Goal: Task Accomplishment & Management: Manage account settings

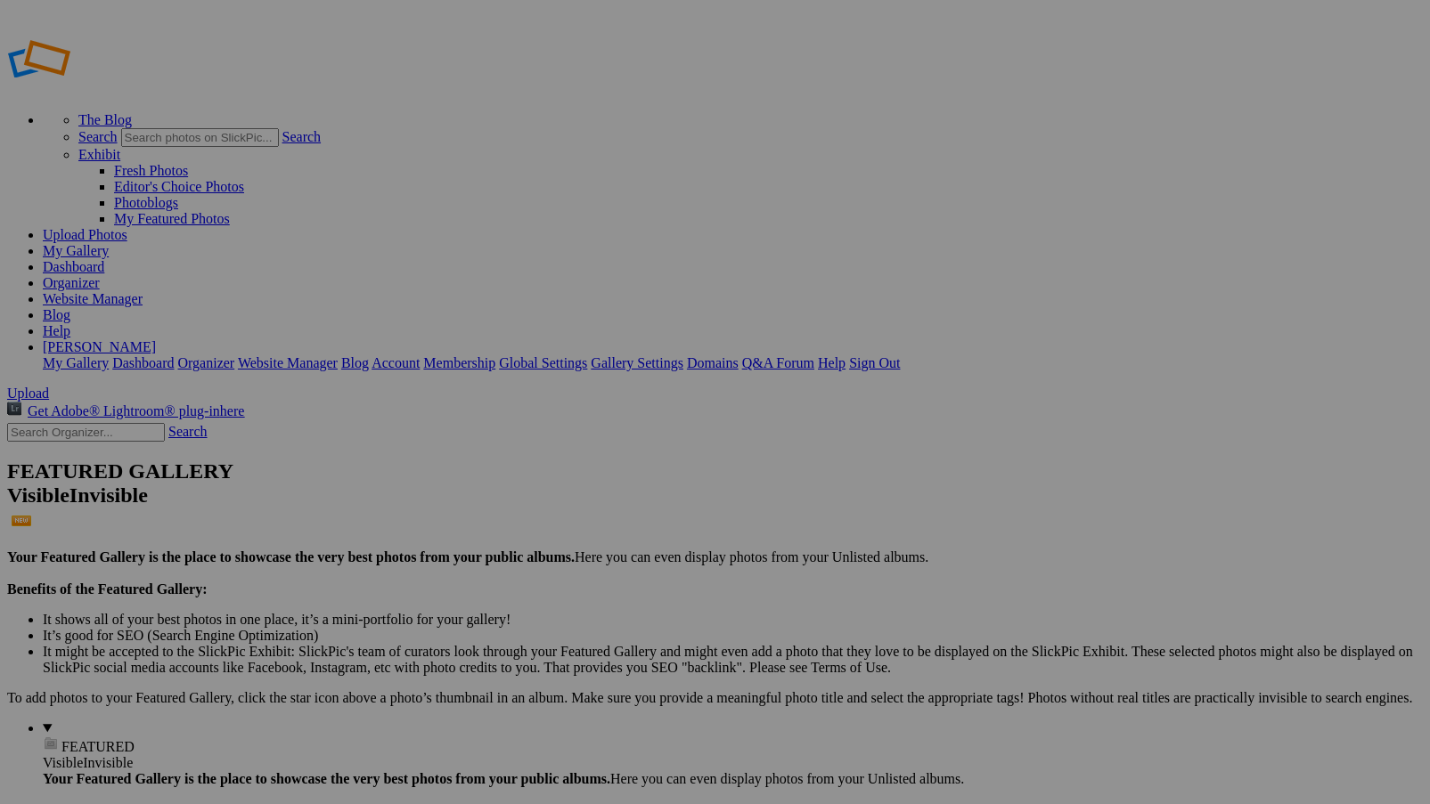
type input "In Poetry"
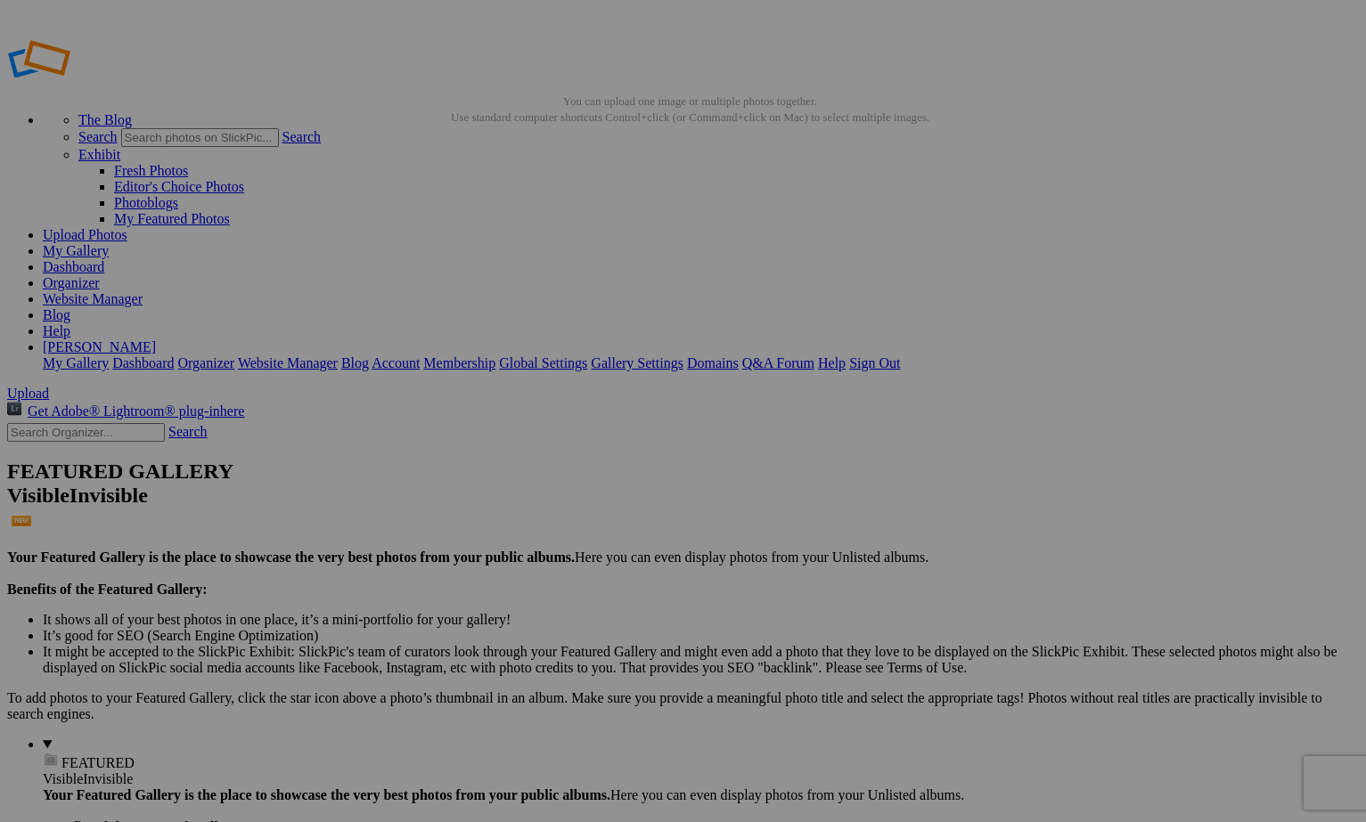
drag, startPoint x: 511, startPoint y: 345, endPoint x: 391, endPoint y: 345, distance: 120.3
type input "Grant Lake"
drag, startPoint x: 677, startPoint y: 345, endPoint x: 547, endPoint y: 337, distance: 130.3
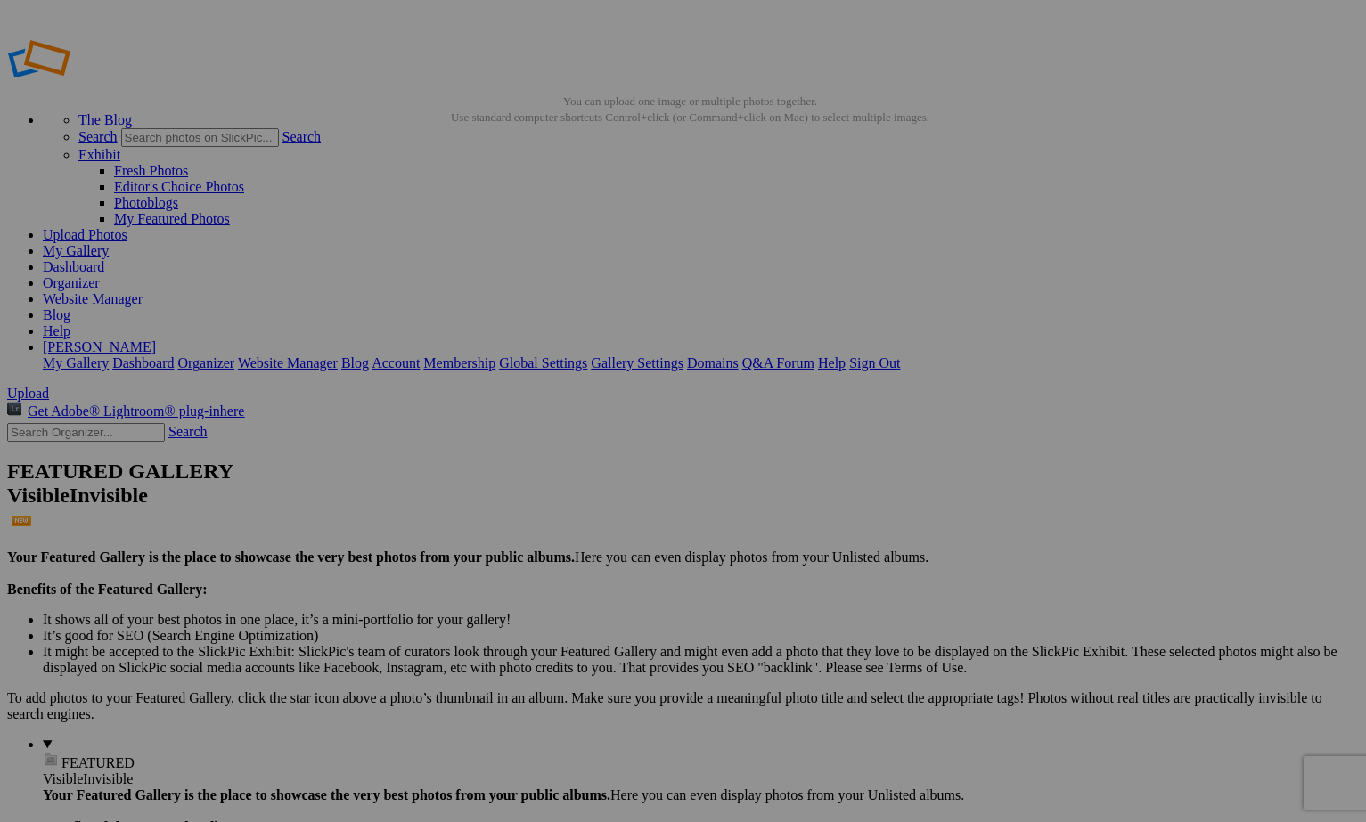
type input "Grant Lake"
drag, startPoint x: 838, startPoint y: 344, endPoint x: 695, endPoint y: 340, distance: 143.5
type input "Grant Lake"
drag, startPoint x: 1000, startPoint y: 341, endPoint x: 875, endPoint y: 339, distance: 124.7
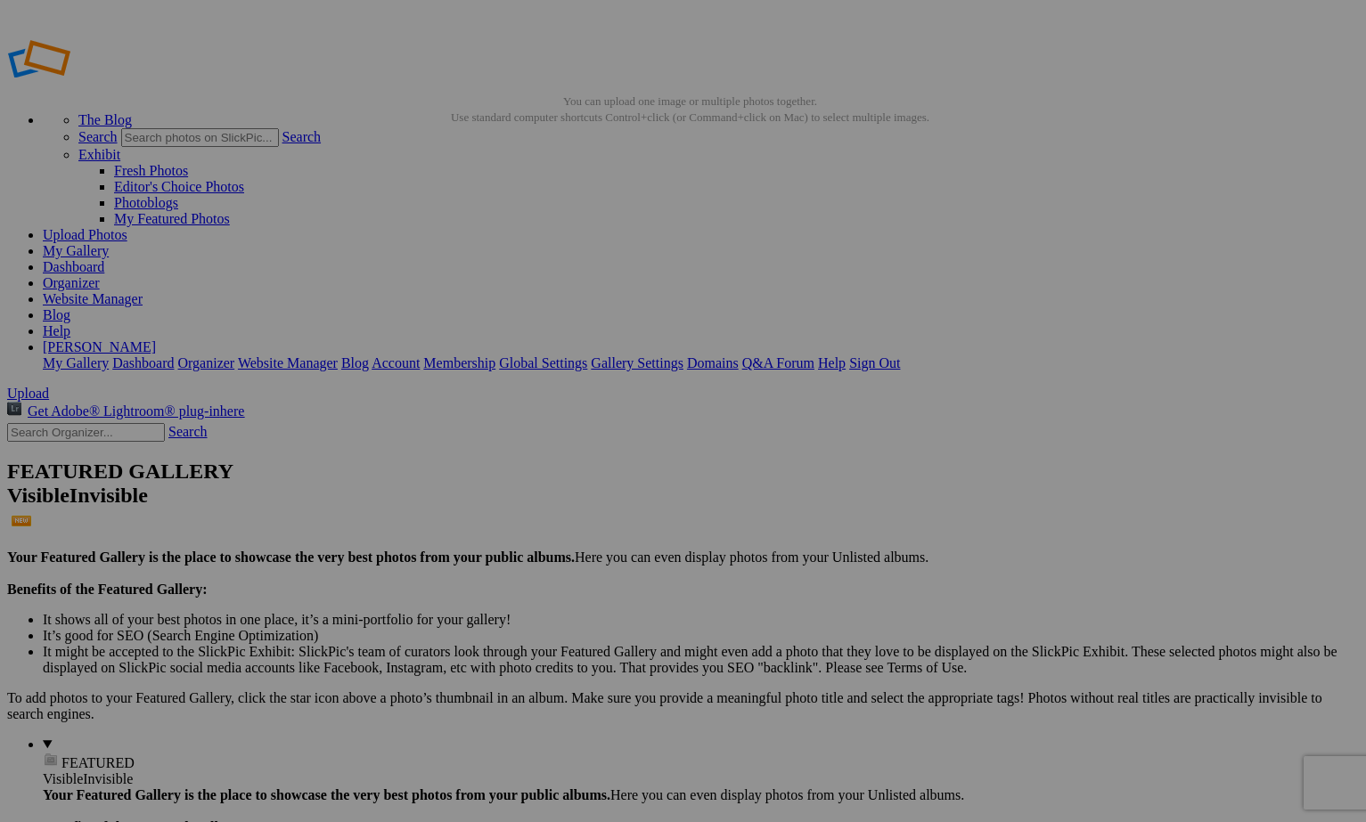
type input "Grant Lake"
drag, startPoint x: 1152, startPoint y: 347, endPoint x: 1018, endPoint y: 344, distance: 133.7
type input "Grant Lake"
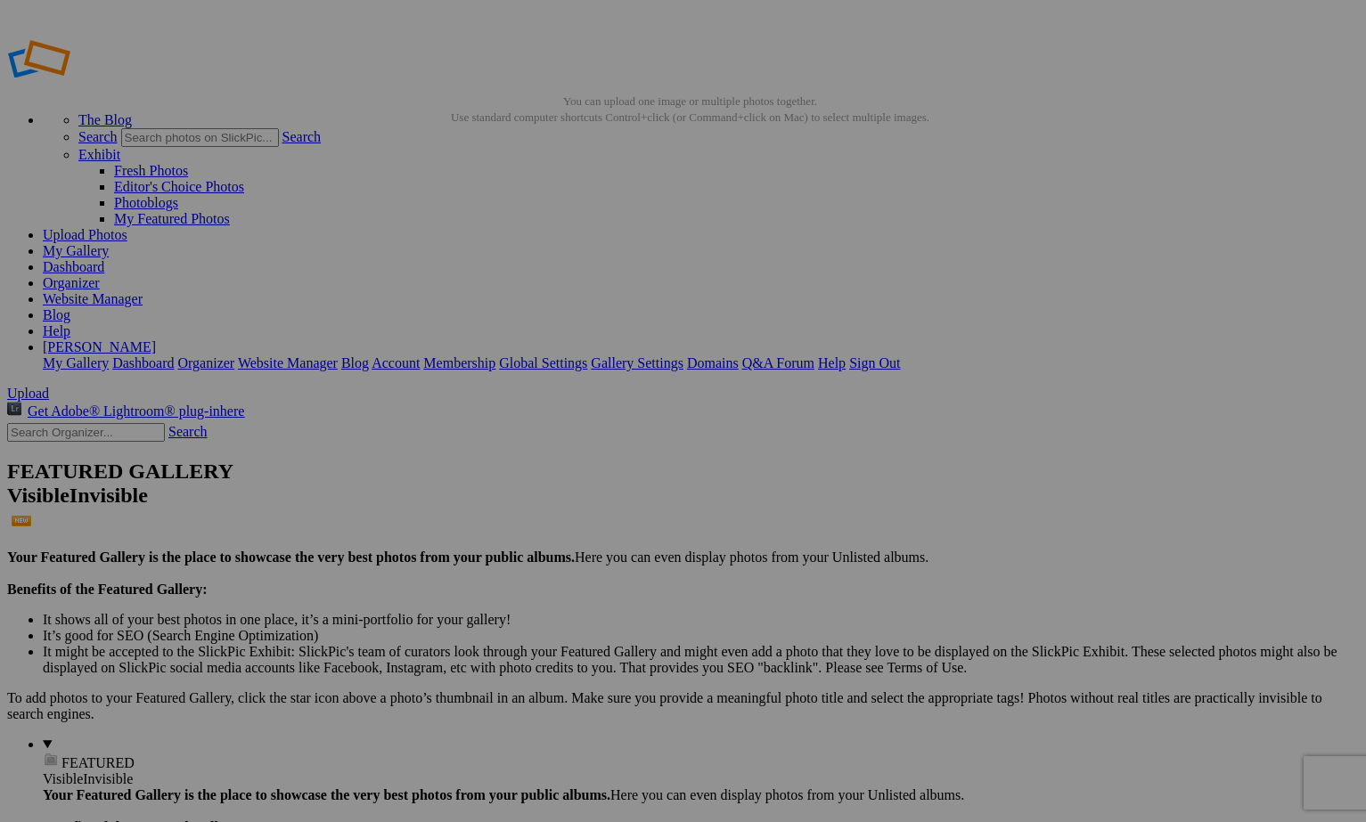
drag, startPoint x: 354, startPoint y: 550, endPoint x: 201, endPoint y: 537, distance: 152.8
type input "Grant Lake"
drag, startPoint x: 539, startPoint y: 549, endPoint x: 381, endPoint y: 543, distance: 157.8
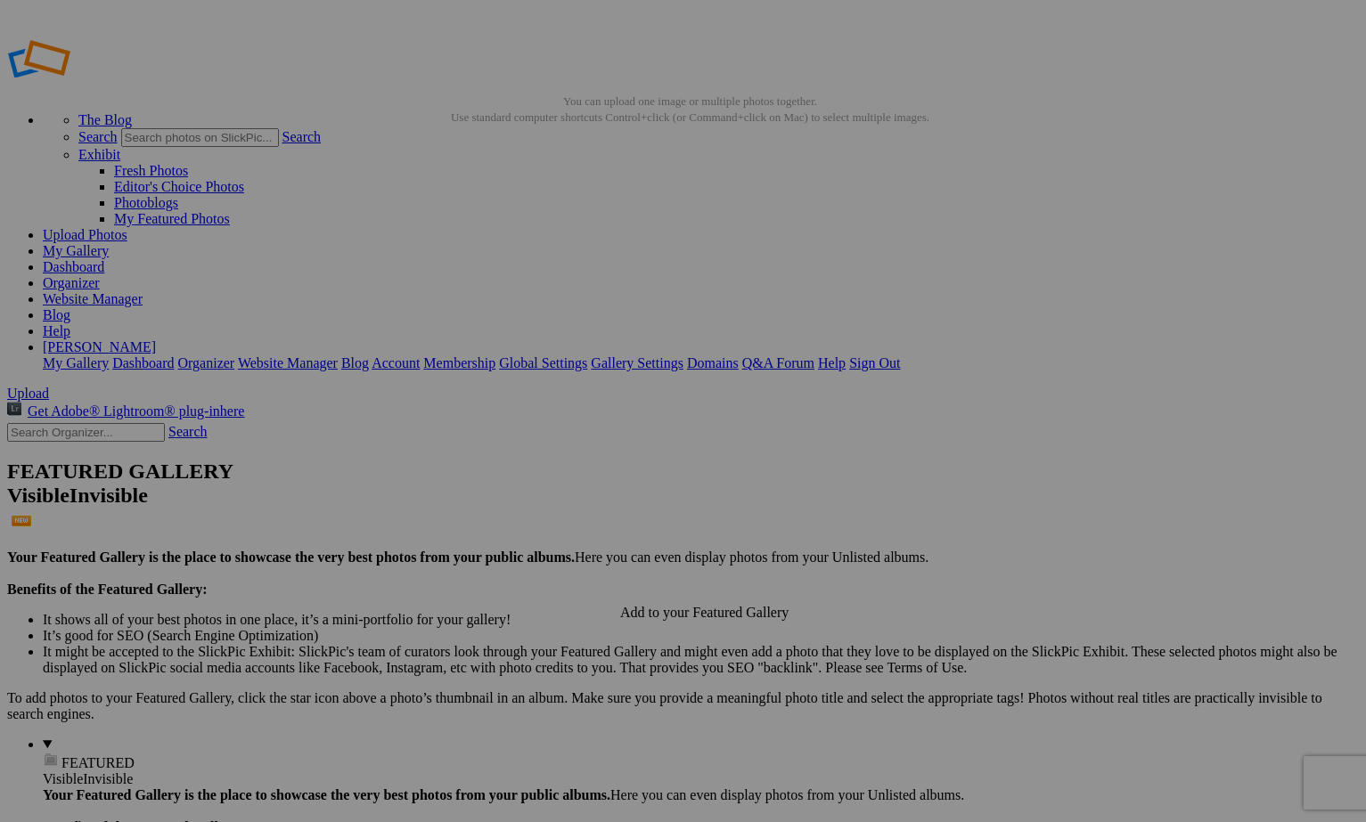
type input "Sierra Cabin"
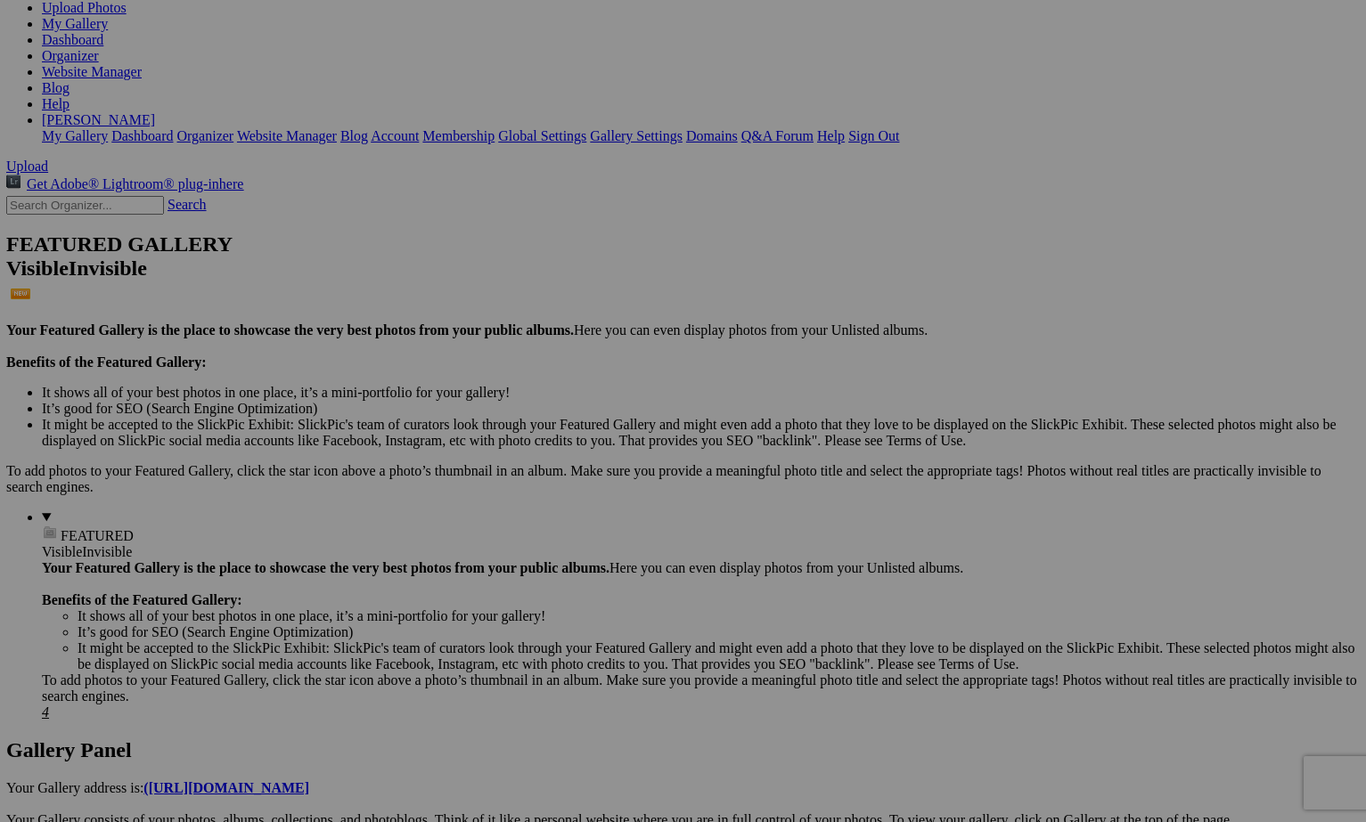
scroll to position [211, 0]
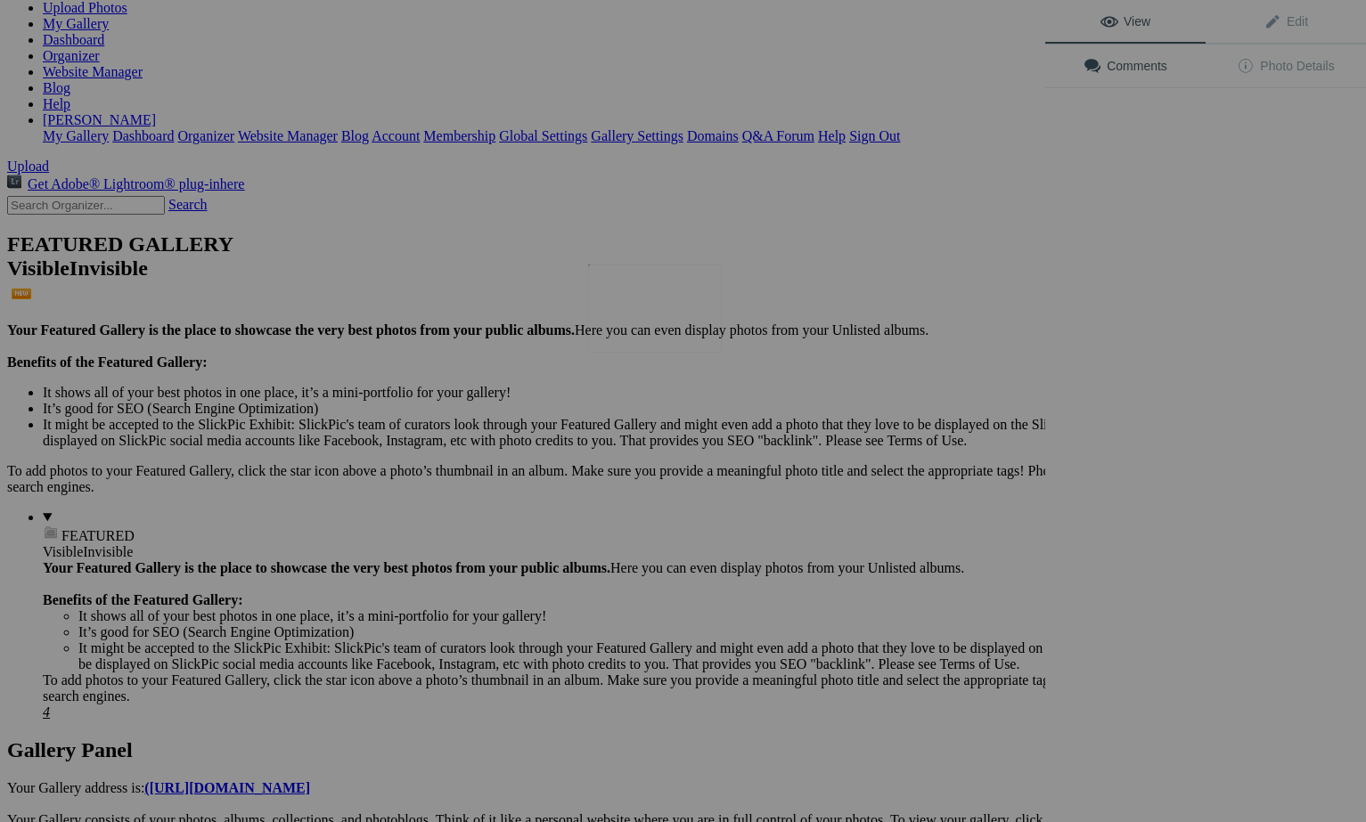
click at [673, 310] on img at bounding box center [655, 308] width 134 height 89
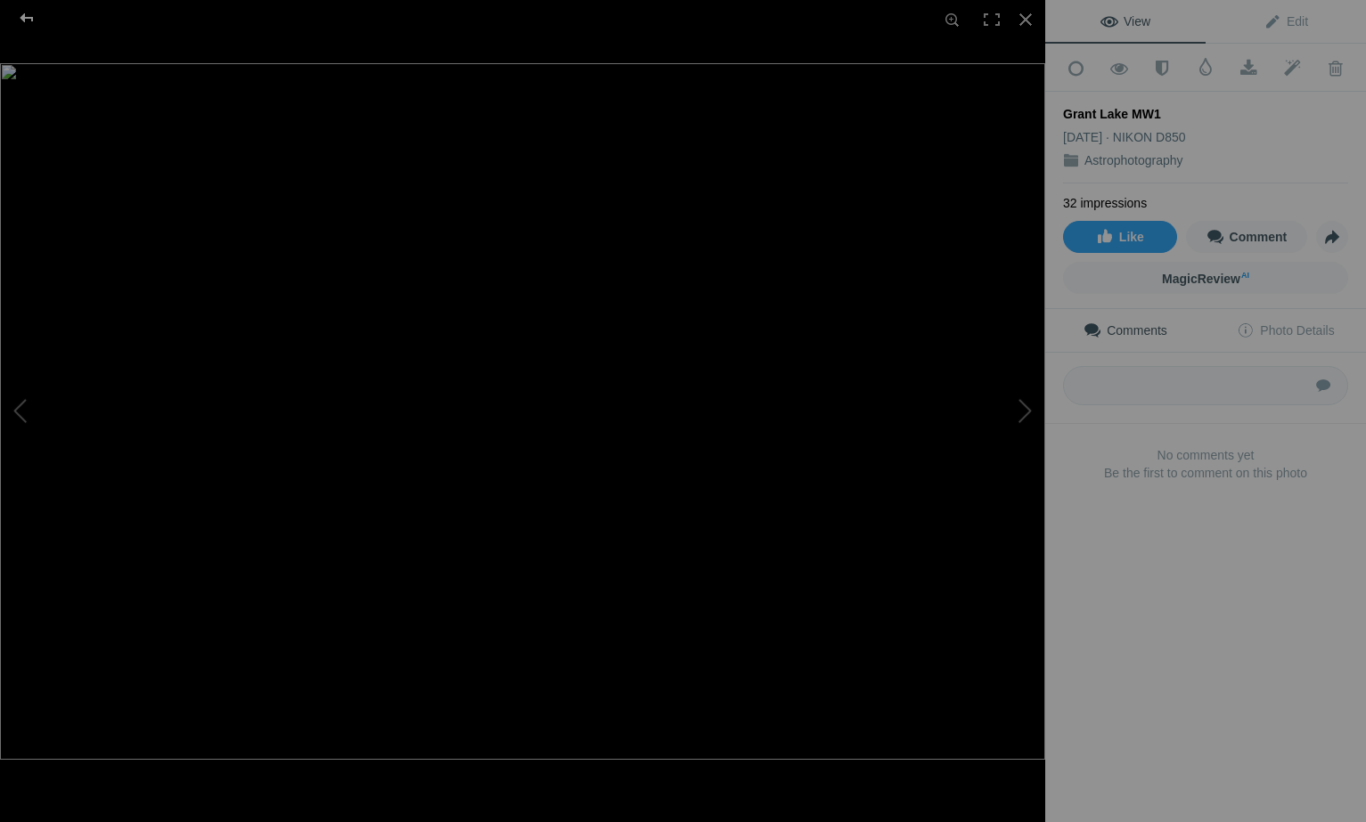
click at [28, 20] on div at bounding box center [27, 18] width 64 height 36
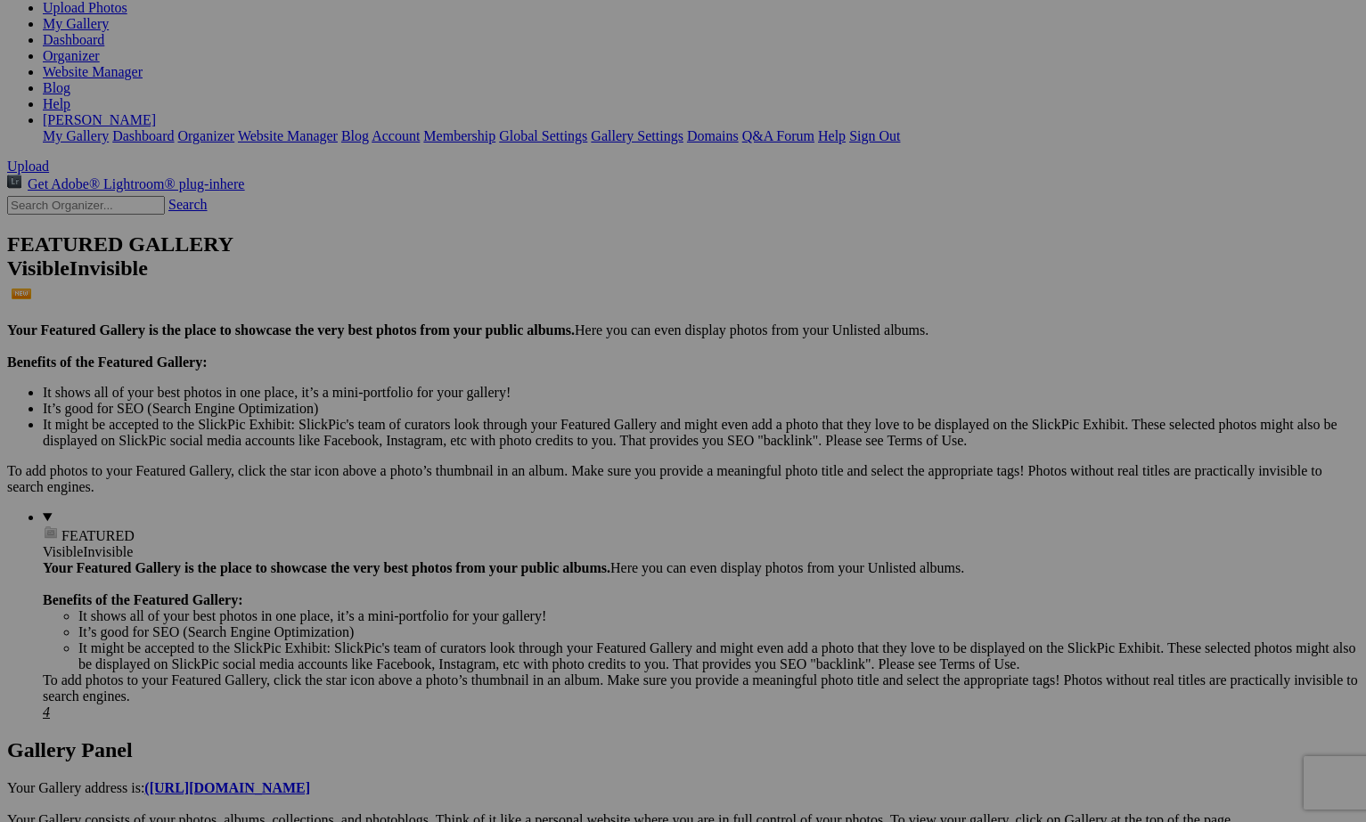
drag, startPoint x: 704, startPoint y: 366, endPoint x: 511, endPoint y: 353, distance: 192.9
type input "Grant Lake"
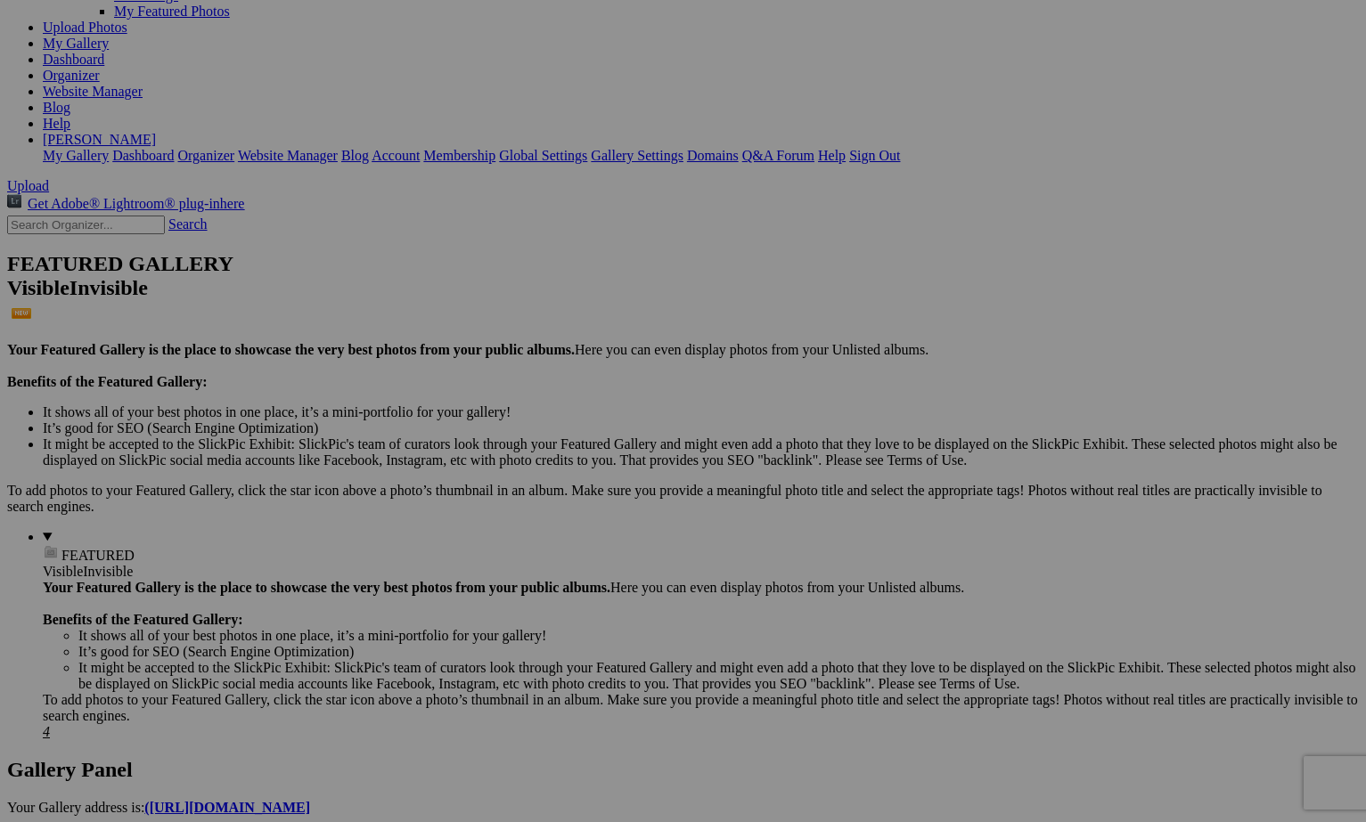
scroll to position [213, 0]
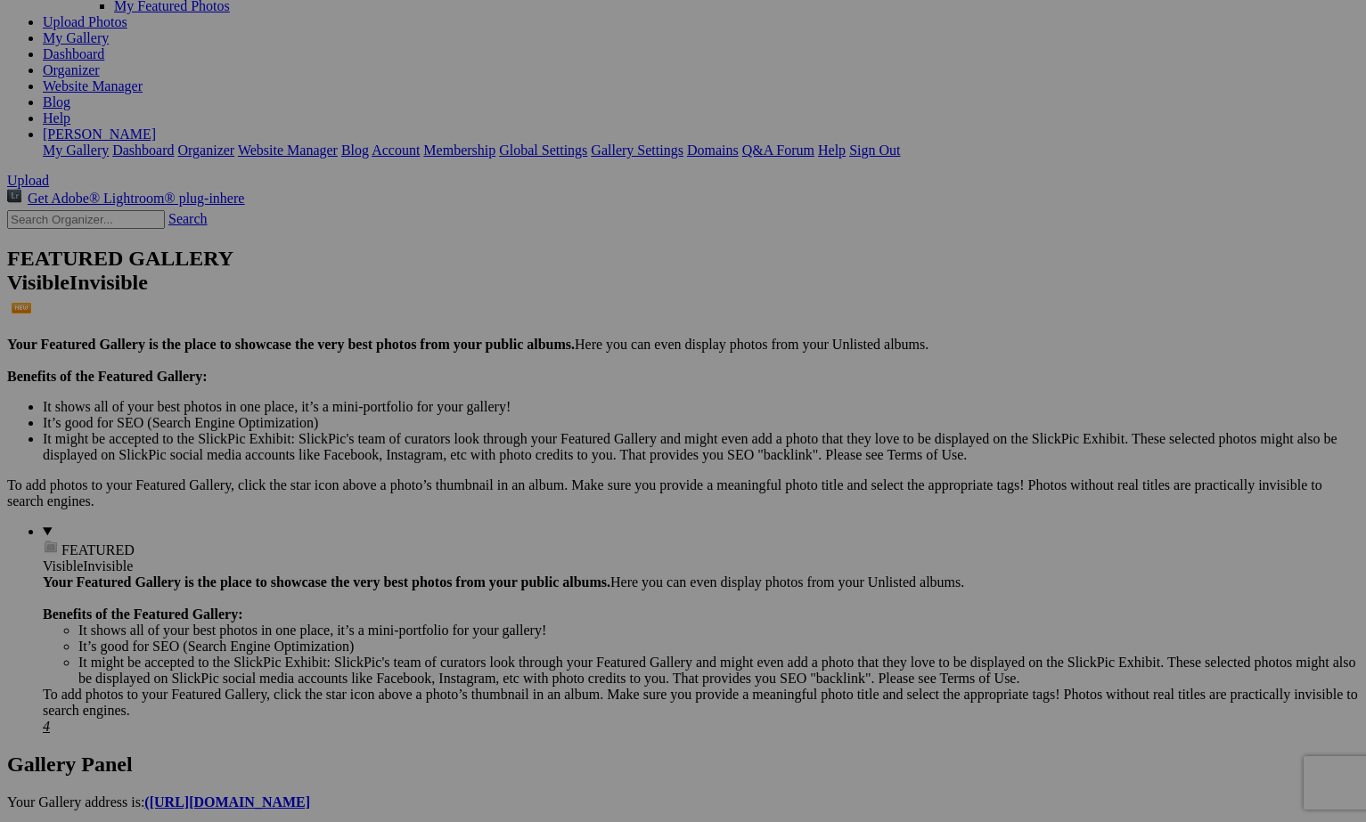
type input "[GEOGRAPHIC_DATA]"
drag, startPoint x: 992, startPoint y: 361, endPoint x: 856, endPoint y: 352, distance: 136.6
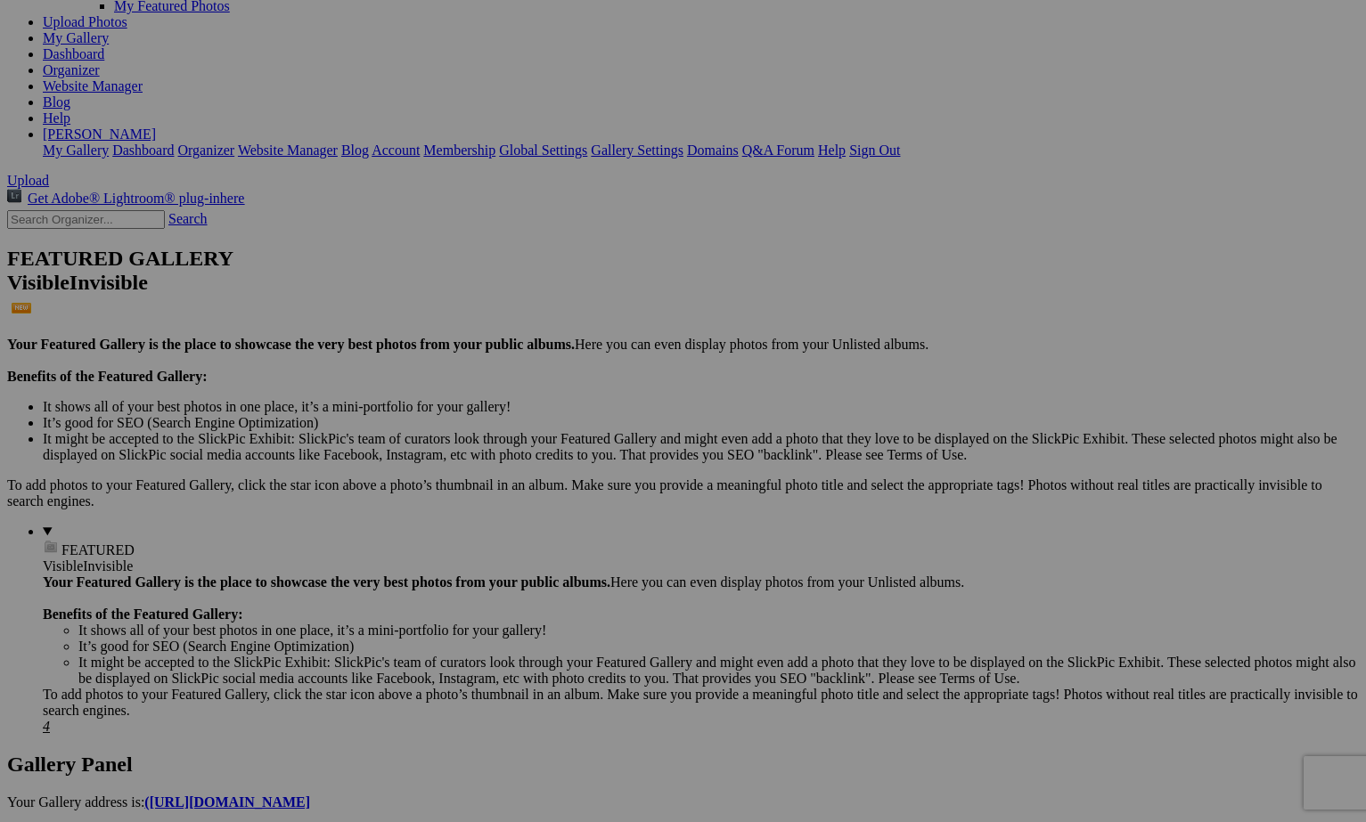
type input "Tioga Lake"
drag, startPoint x: 1155, startPoint y: 371, endPoint x: 991, endPoint y: 366, distance: 164.9
type input "Tioga Lake"
drag, startPoint x: 381, startPoint y: 585, endPoint x: 278, endPoint y: 580, distance: 103.5
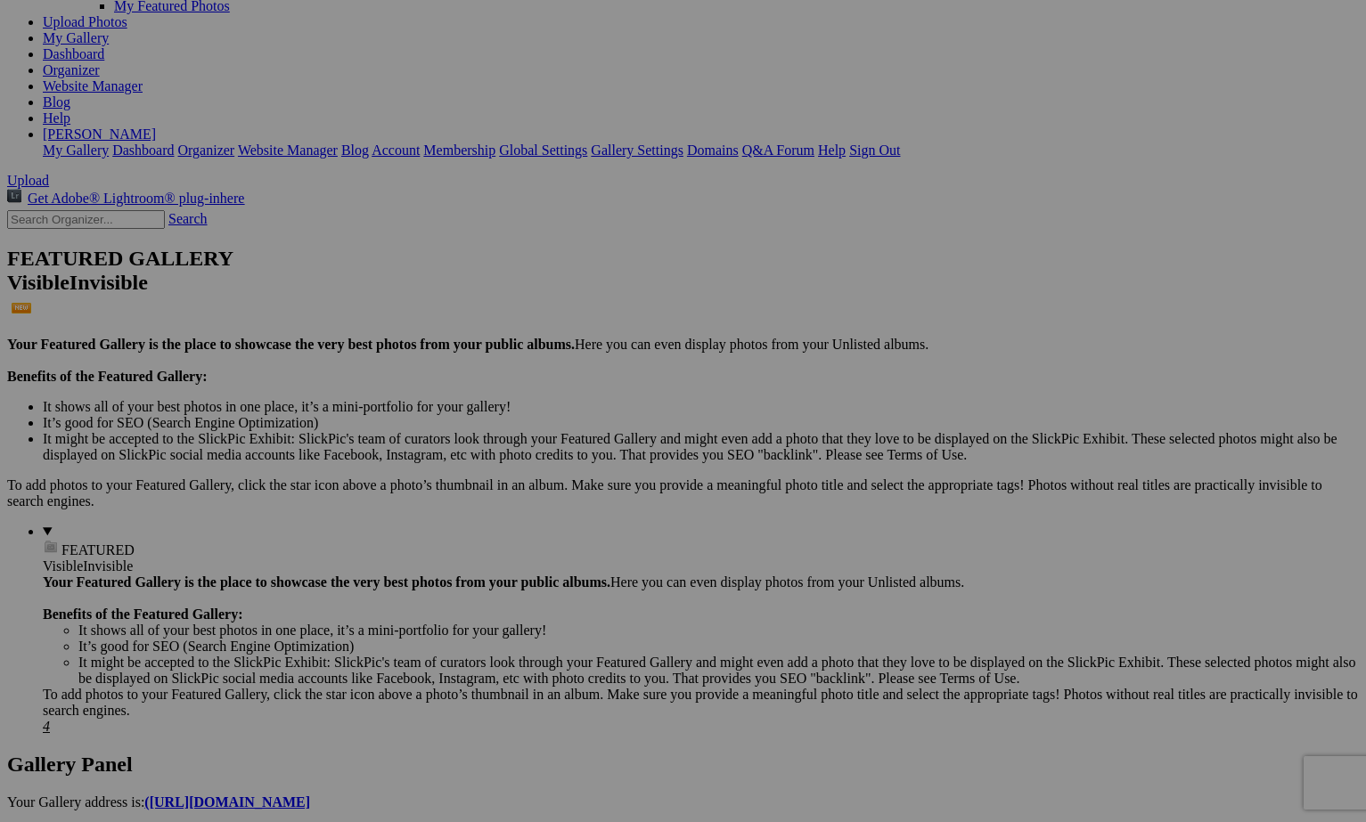
type input "Tioga Lake"
drag, startPoint x: 518, startPoint y: 589, endPoint x: 382, endPoint y: 584, distance: 136.4
type input "Tioga Lake"
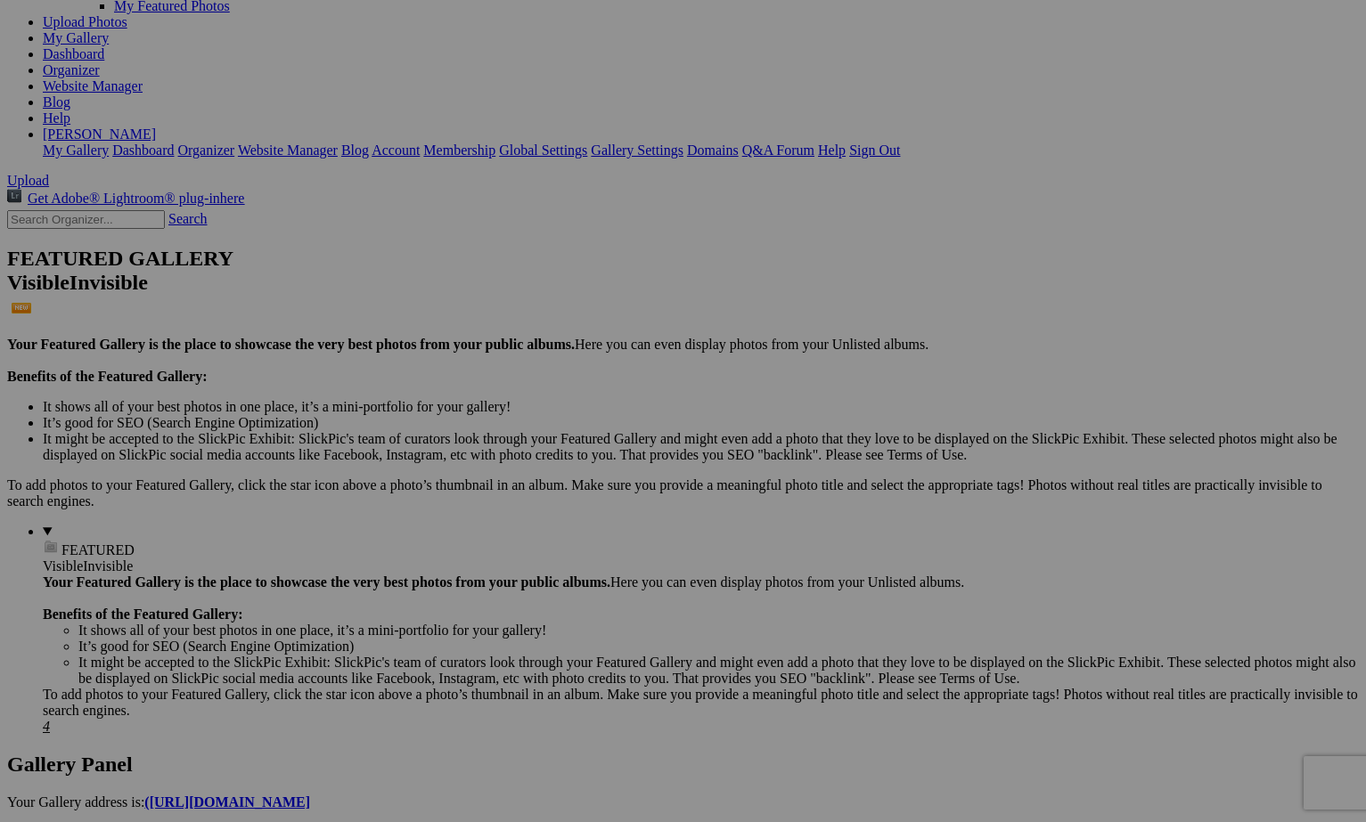
drag, startPoint x: 665, startPoint y: 616, endPoint x: 584, endPoint y: 614, distance: 81.1
type input "Tioga Lake"
drag, startPoint x: 839, startPoint y: 617, endPoint x: 705, endPoint y: 611, distance: 134.7
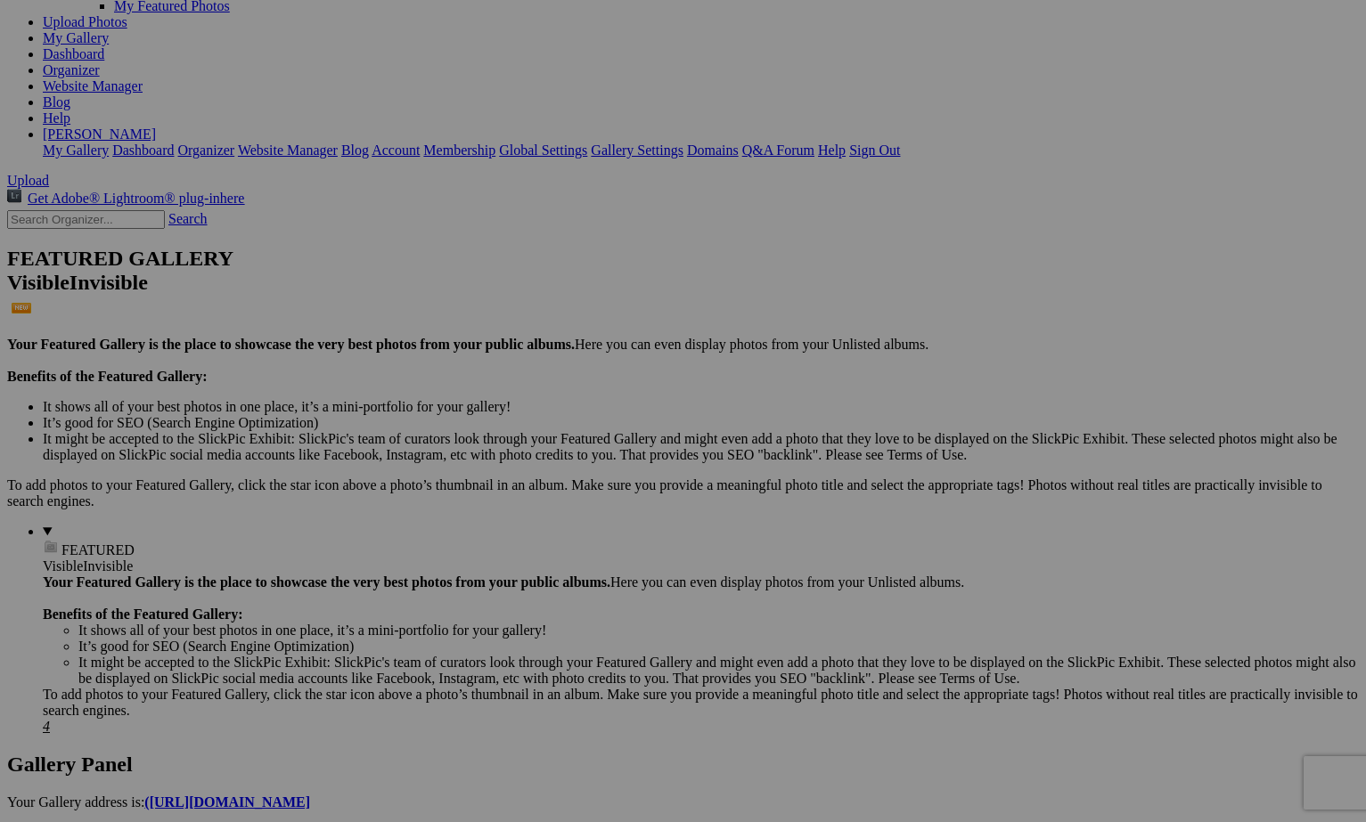
type input "Tioga Lake"
drag, startPoint x: 991, startPoint y: 610, endPoint x: 857, endPoint y: 603, distance: 133.8
type input "Tioga Lake"
drag, startPoint x: 1160, startPoint y: 585, endPoint x: 1033, endPoint y: 585, distance: 127.4
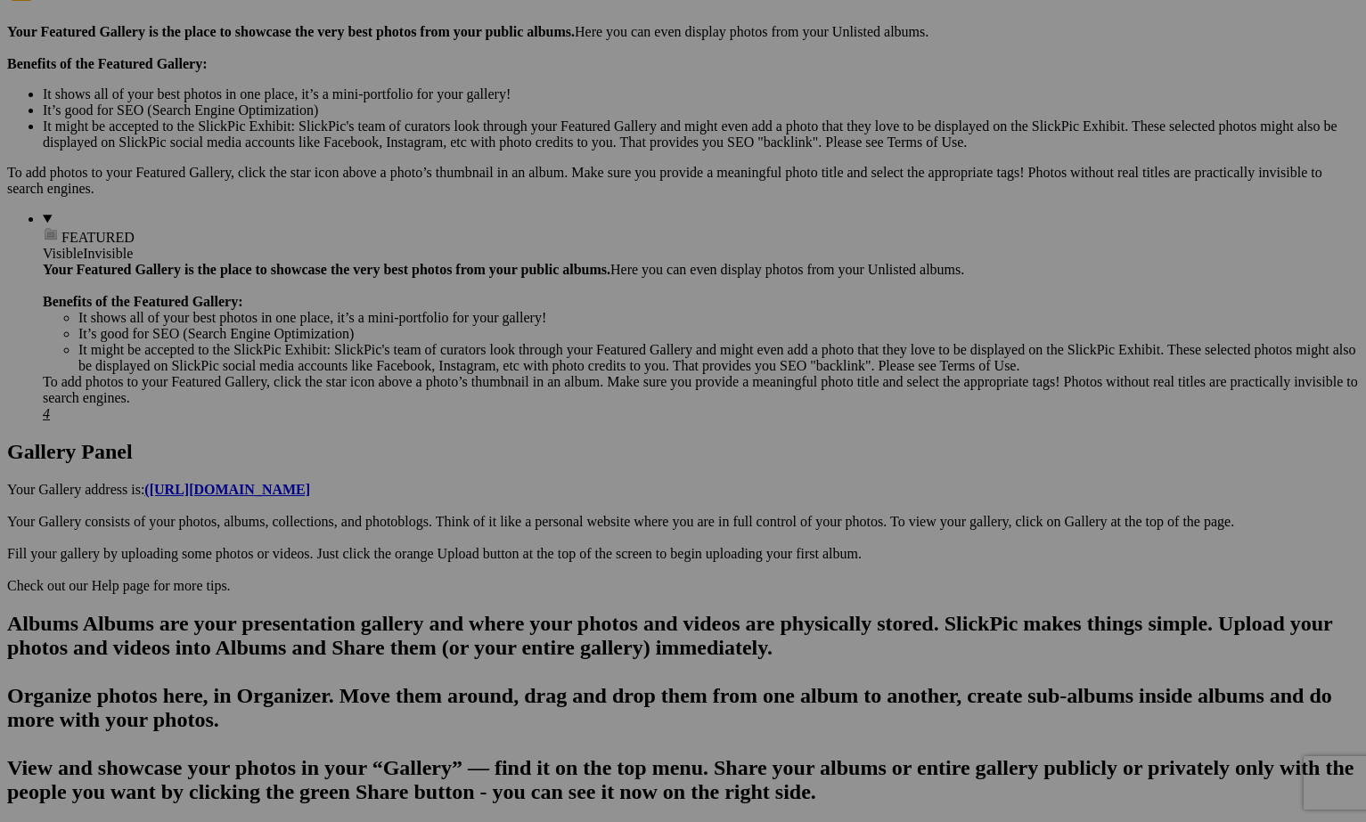
scroll to position [537, 0]
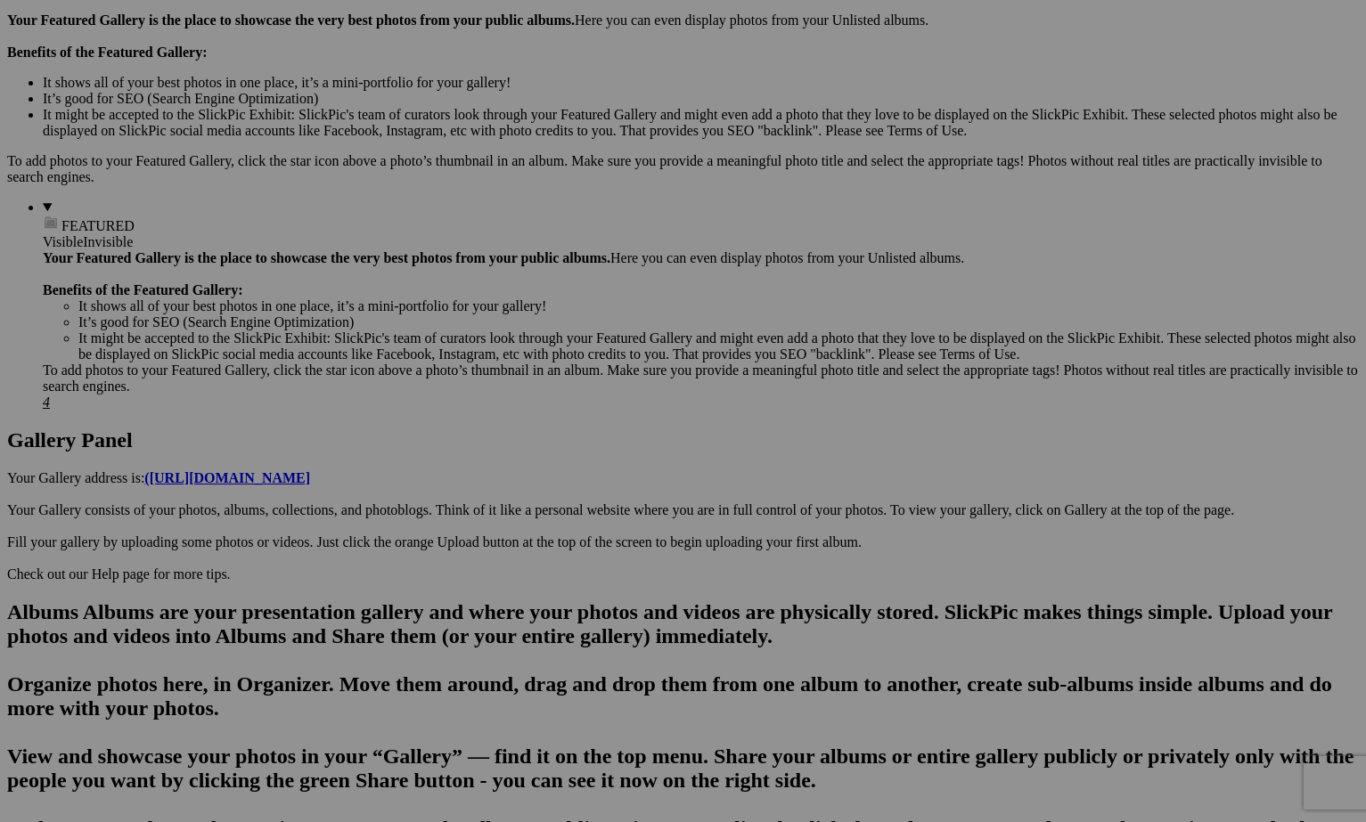
type input "Tioga Lake"
drag, startPoint x: 362, startPoint y: 491, endPoint x: 218, endPoint y: 490, distance: 143.4
type input "Tioga Lake"
drag, startPoint x: 520, startPoint y: 501, endPoint x: 368, endPoint y: 495, distance: 152.4
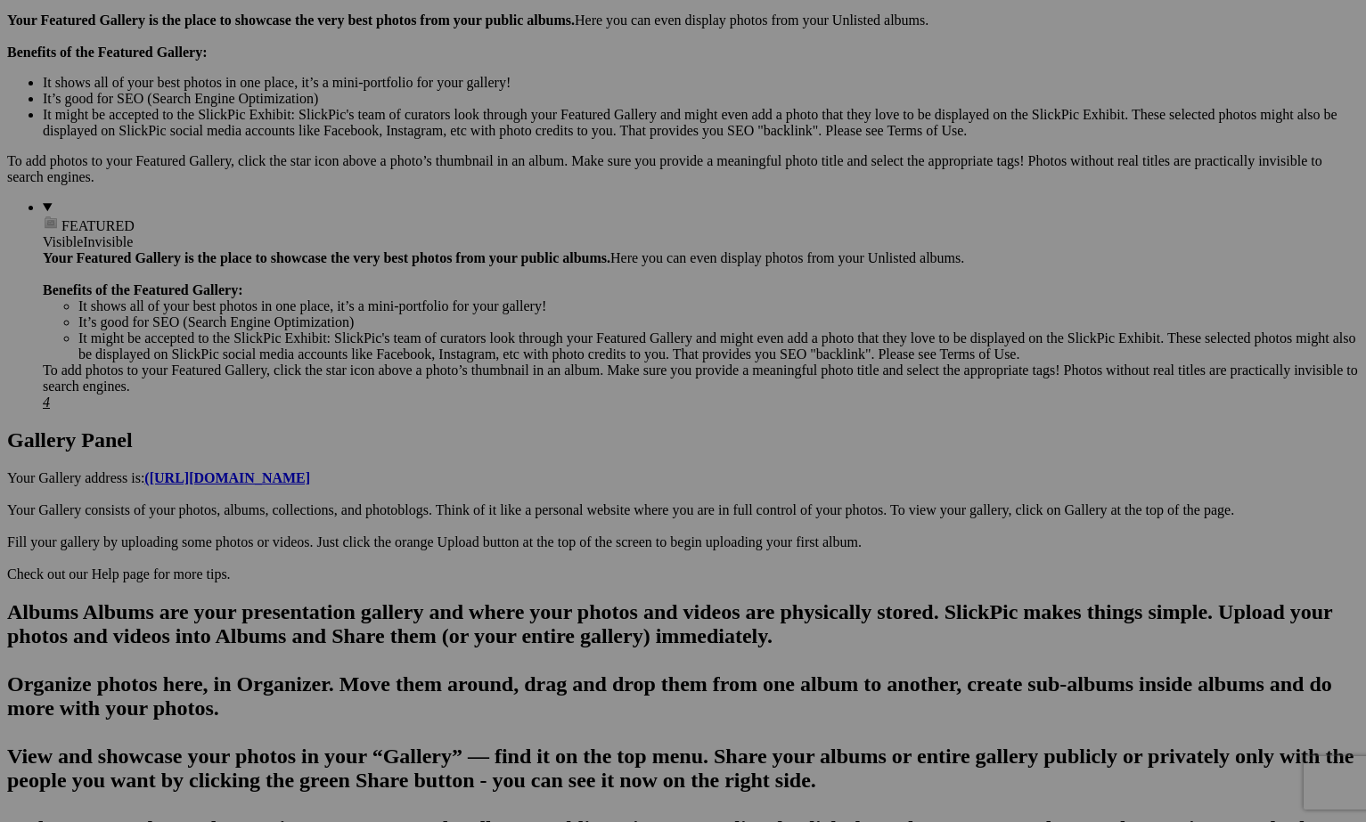
type input "Tioga Lake"
drag, startPoint x: 681, startPoint y: 491, endPoint x: 451, endPoint y: 482, distance: 230.0
drag, startPoint x: 837, startPoint y: 484, endPoint x: 706, endPoint y: 497, distance: 131.6
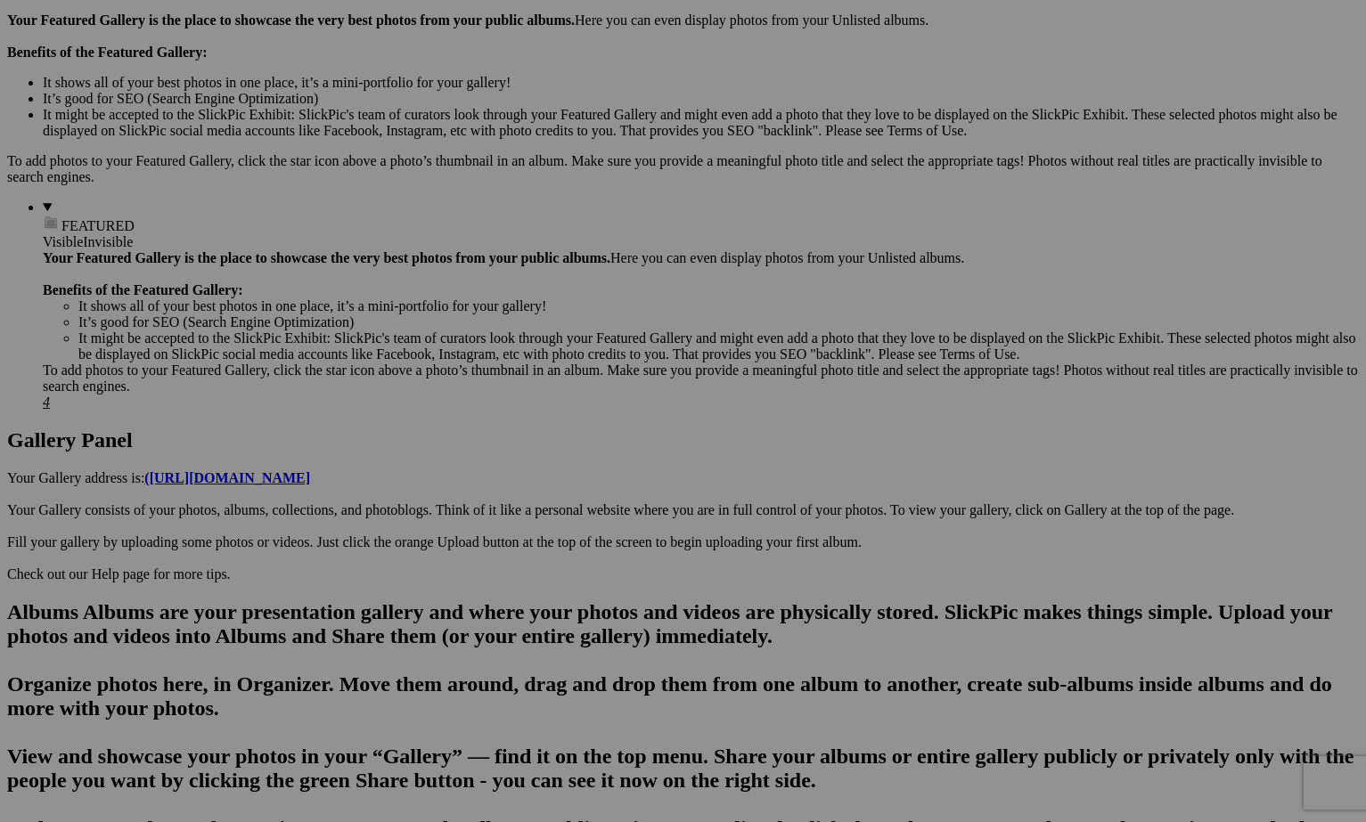
type input "Tioga Lake"
drag, startPoint x: 845, startPoint y: 495, endPoint x: 616, endPoint y: 495, distance: 229.8
type input "Tioga Lake"
drag, startPoint x: 1021, startPoint y: 488, endPoint x: 815, endPoint y: 489, distance: 205.8
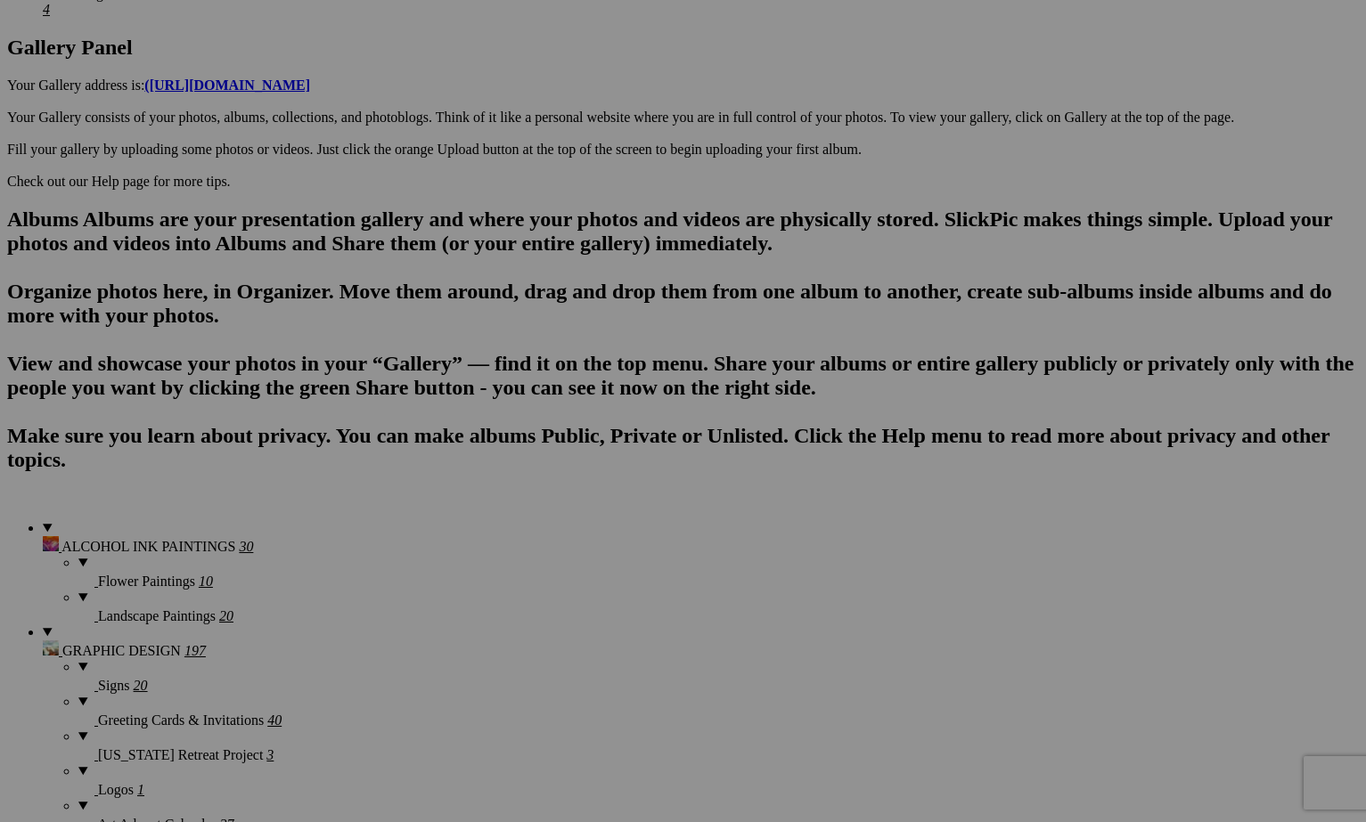
scroll to position [933, 0]
type input "Grant Lake"
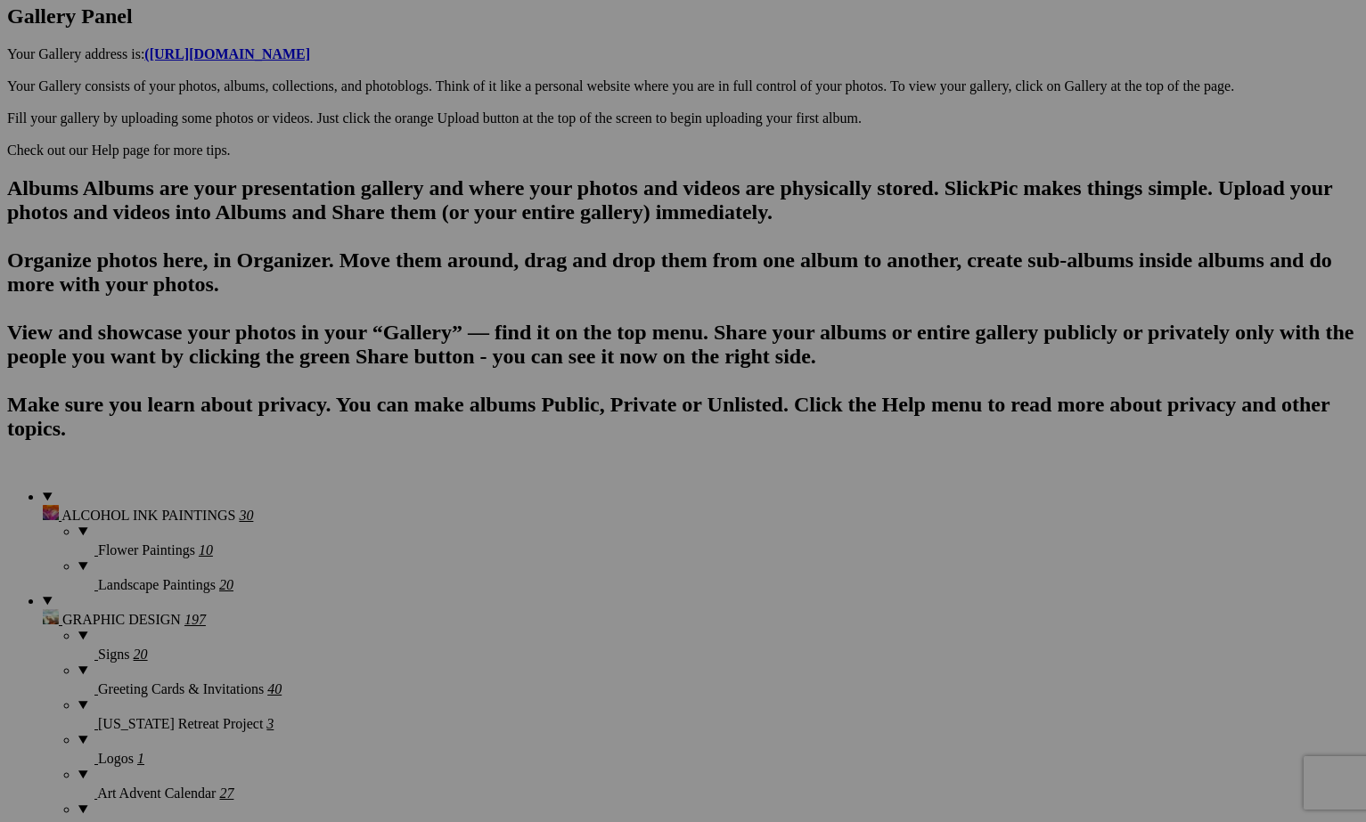
scroll to position [957, 0]
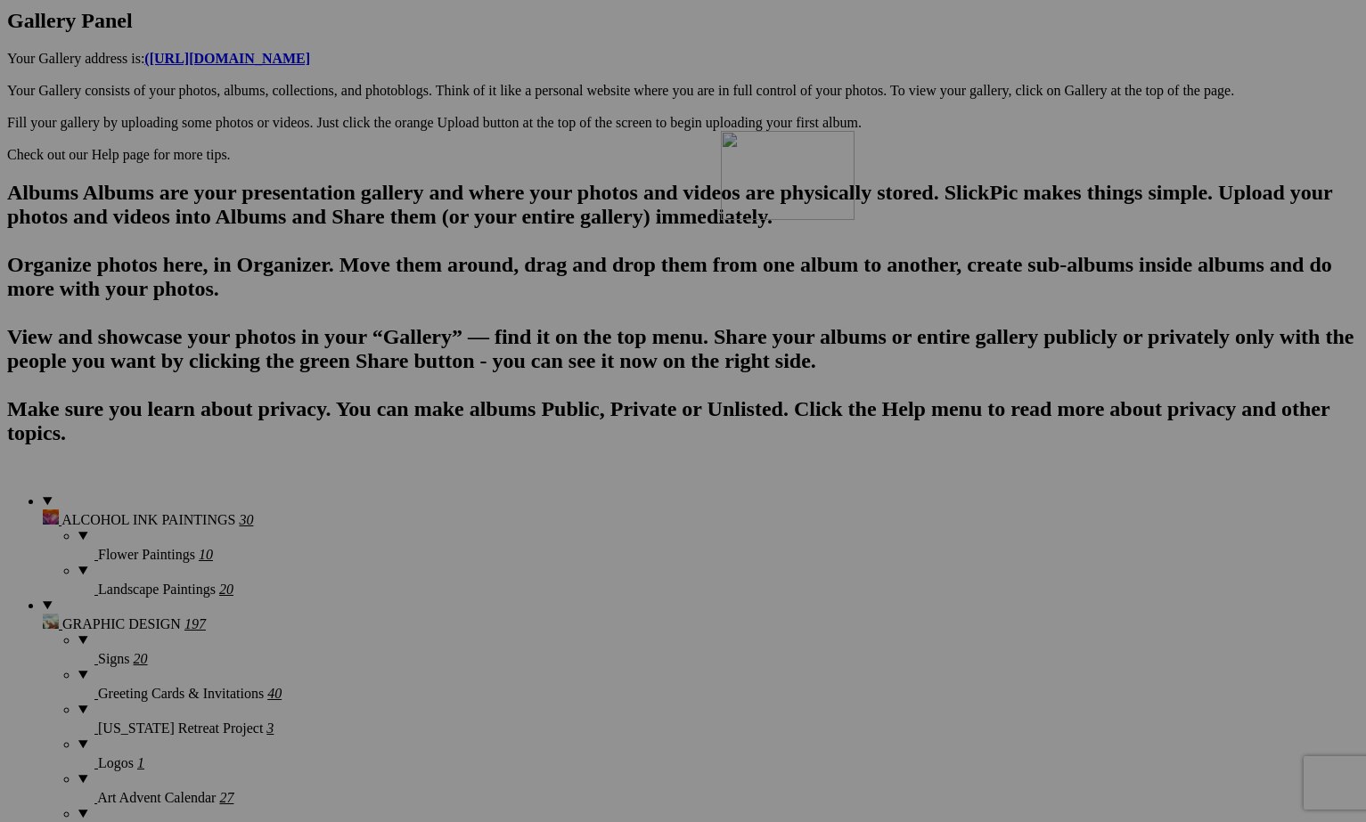
drag, startPoint x: 1016, startPoint y: 286, endPoint x: 818, endPoint y: 297, distance: 198.1
type input "Milky Way Sierras"
drag, startPoint x: 1019, startPoint y: 298, endPoint x: 761, endPoint y: 306, distance: 258.4
type input "M"
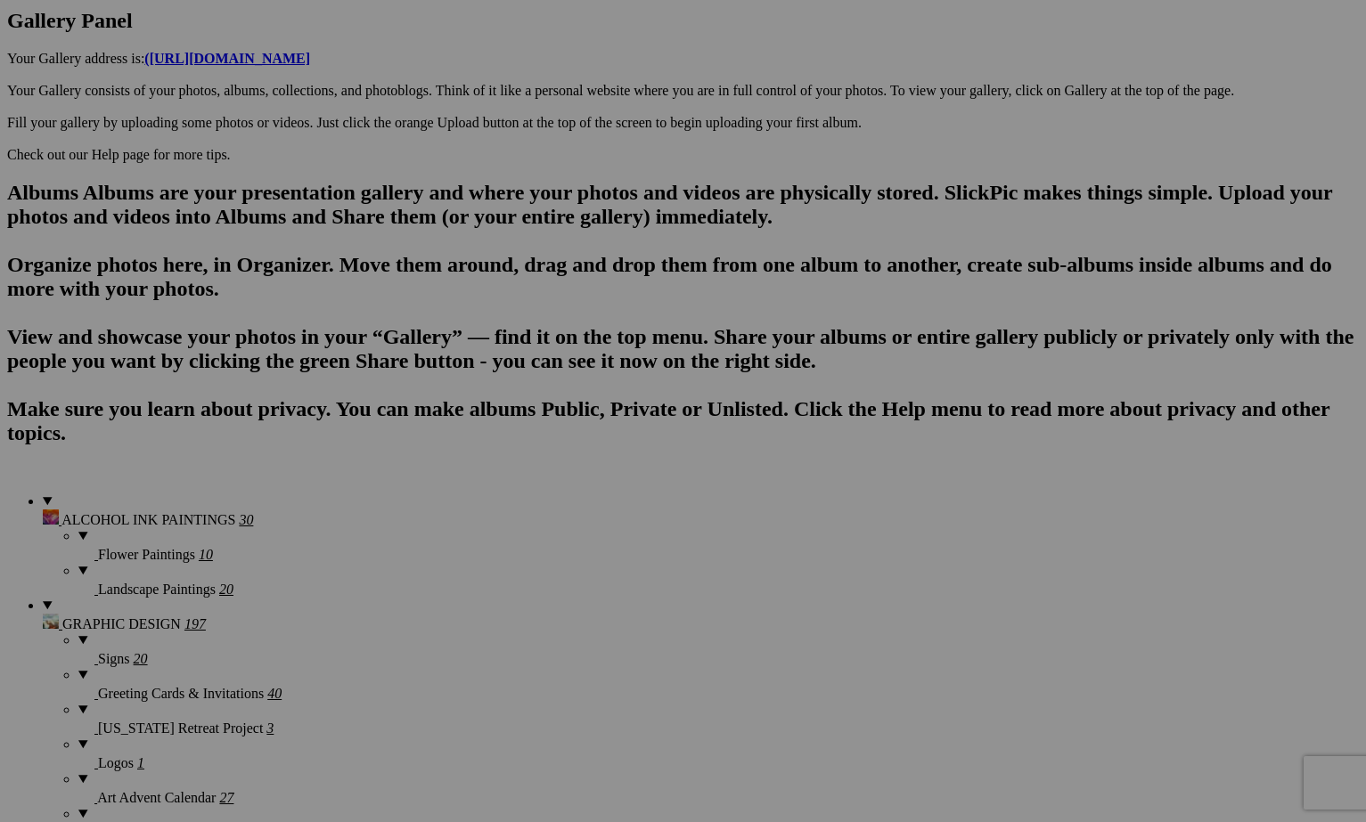
type input "Tioga Lake"
drag, startPoint x: 1180, startPoint y: 297, endPoint x: 967, endPoint y: 314, distance: 214.5
type input "M"
type input "Tioga Lake"
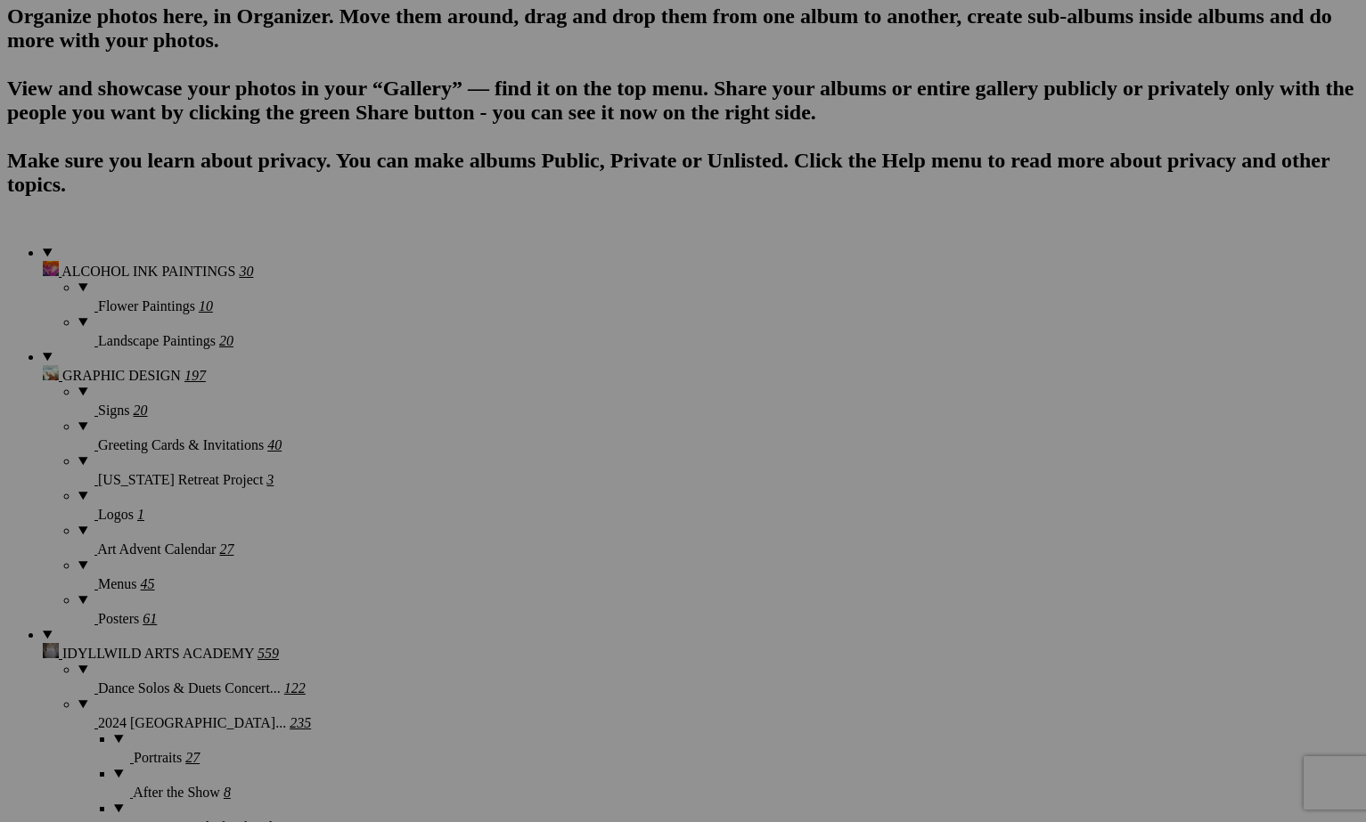
scroll to position [1233, 0]
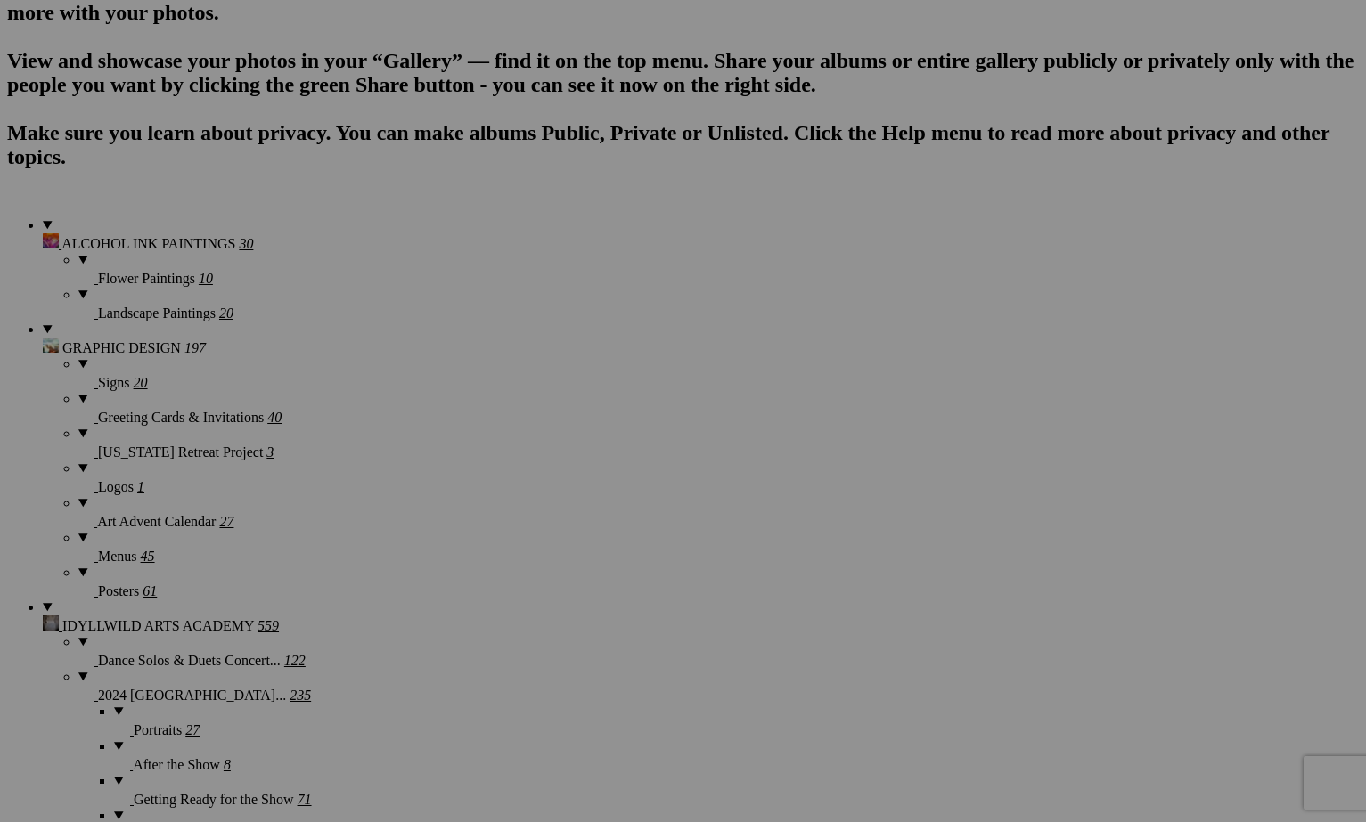
drag, startPoint x: 387, startPoint y: 251, endPoint x: 303, endPoint y: 256, distance: 83.9
type input "Tioga Lake"
drag, startPoint x: 543, startPoint y: 248, endPoint x: 422, endPoint y: 249, distance: 120.3
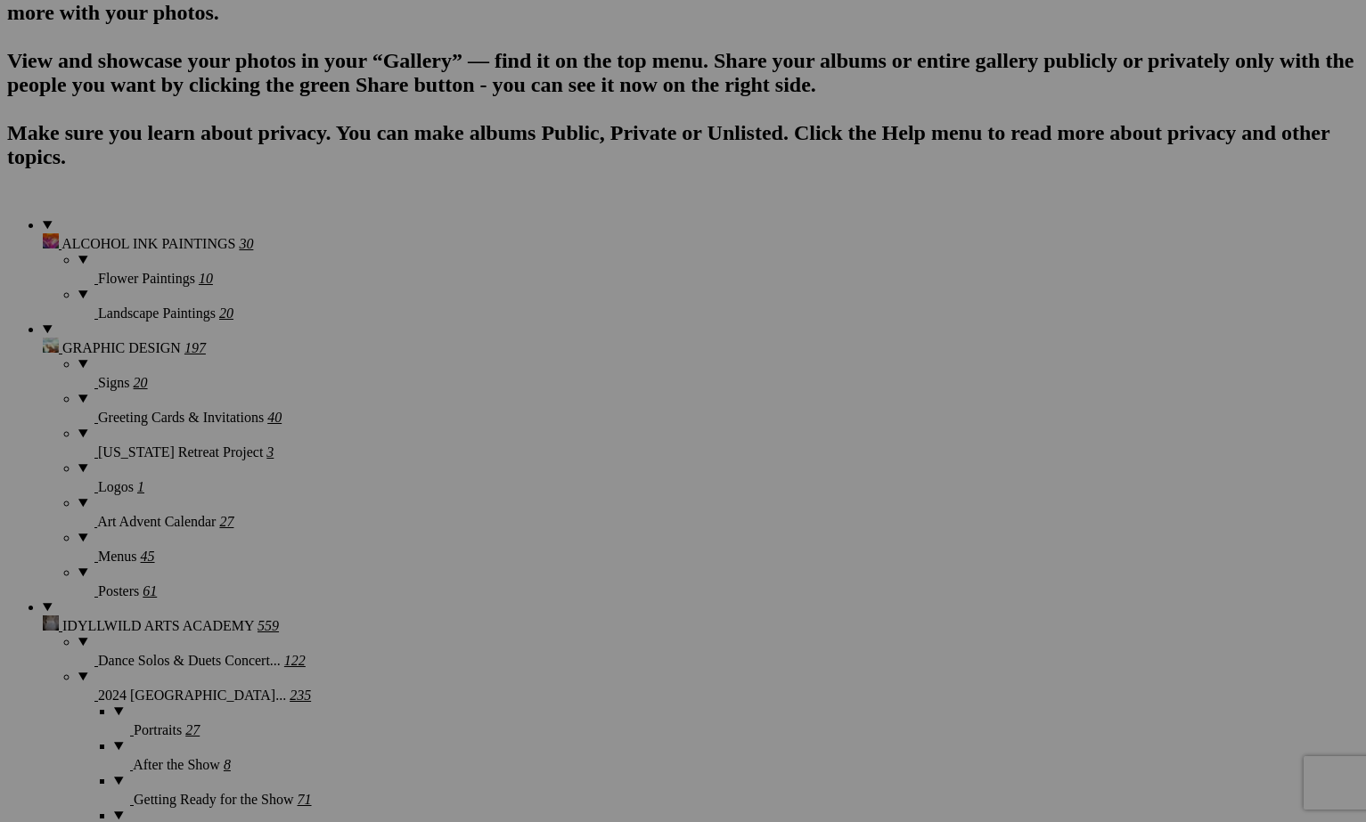
type input "Tioga Lake"
drag, startPoint x: 694, startPoint y: 269, endPoint x: 602, endPoint y: 269, distance: 91.8
type input "Tioga Lake"
drag, startPoint x: 866, startPoint y: 268, endPoint x: 748, endPoint y: 265, distance: 117.6
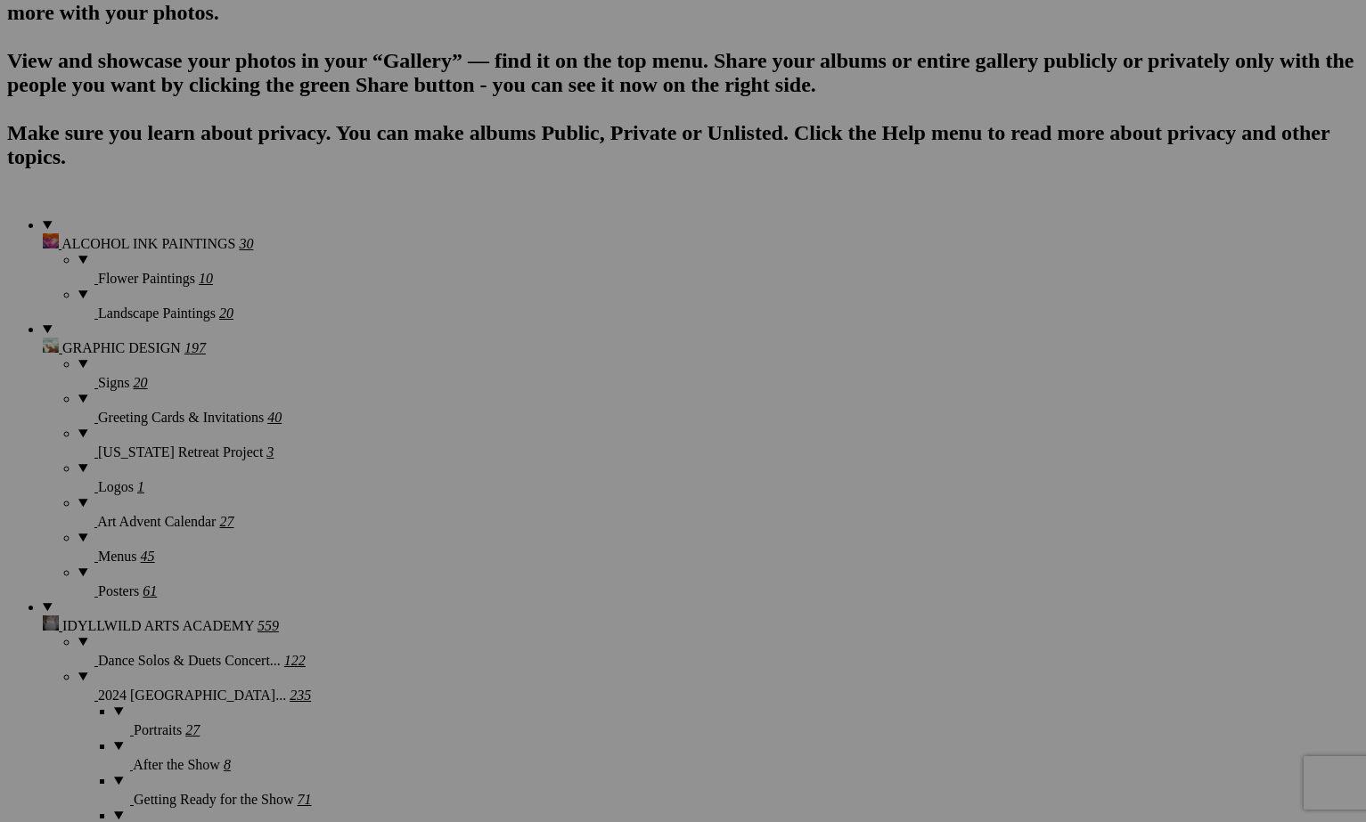
type input "Tioga Lake"
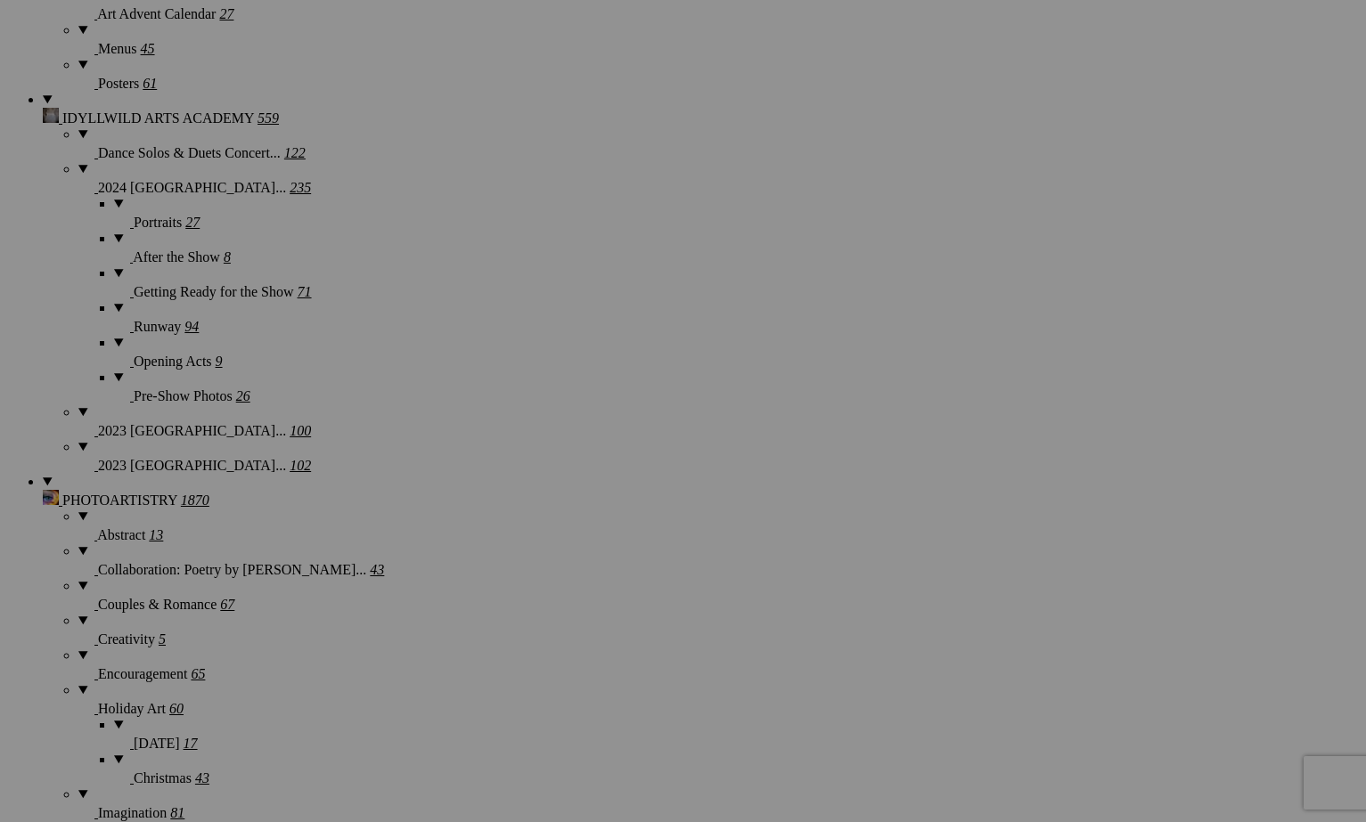
scroll to position [1747, 0]
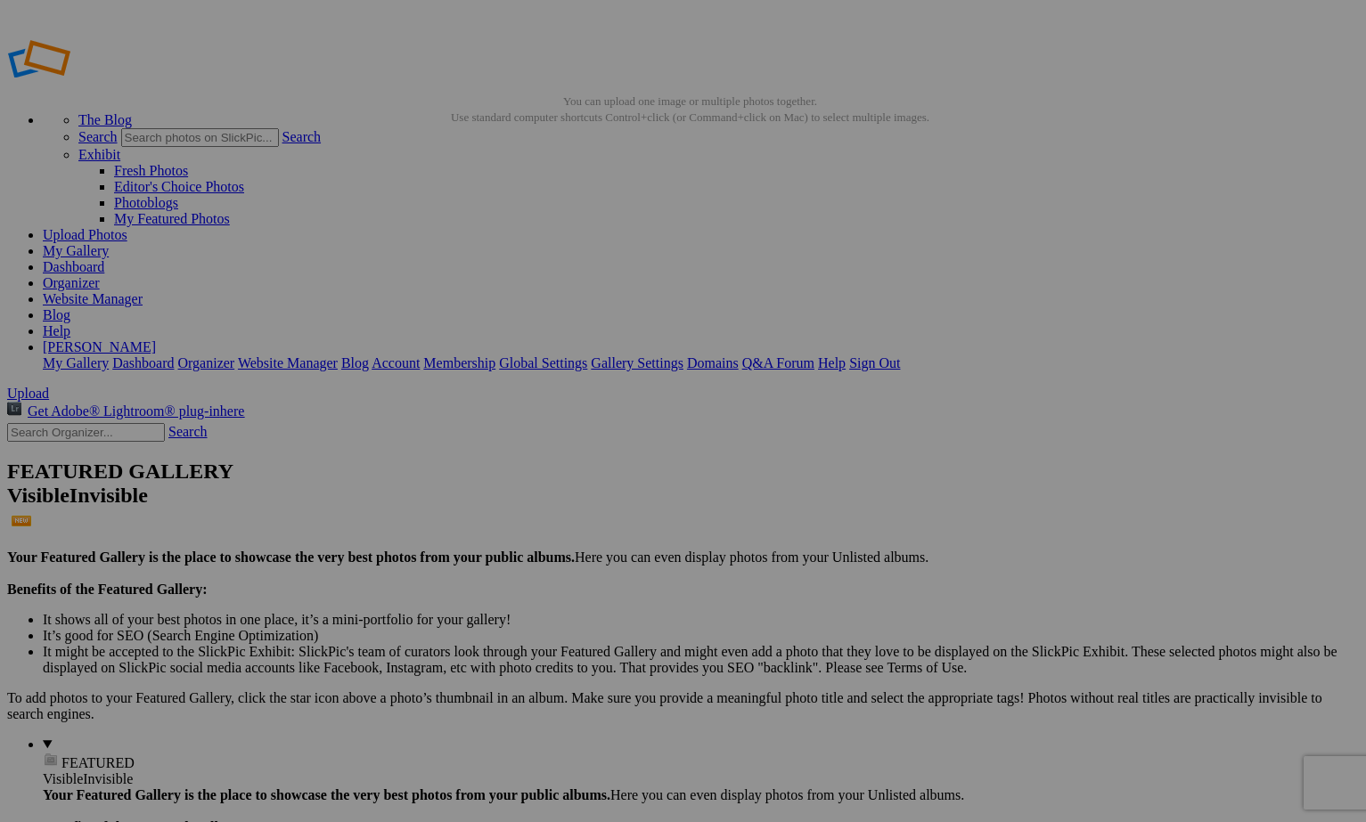
scroll to position [0, 0]
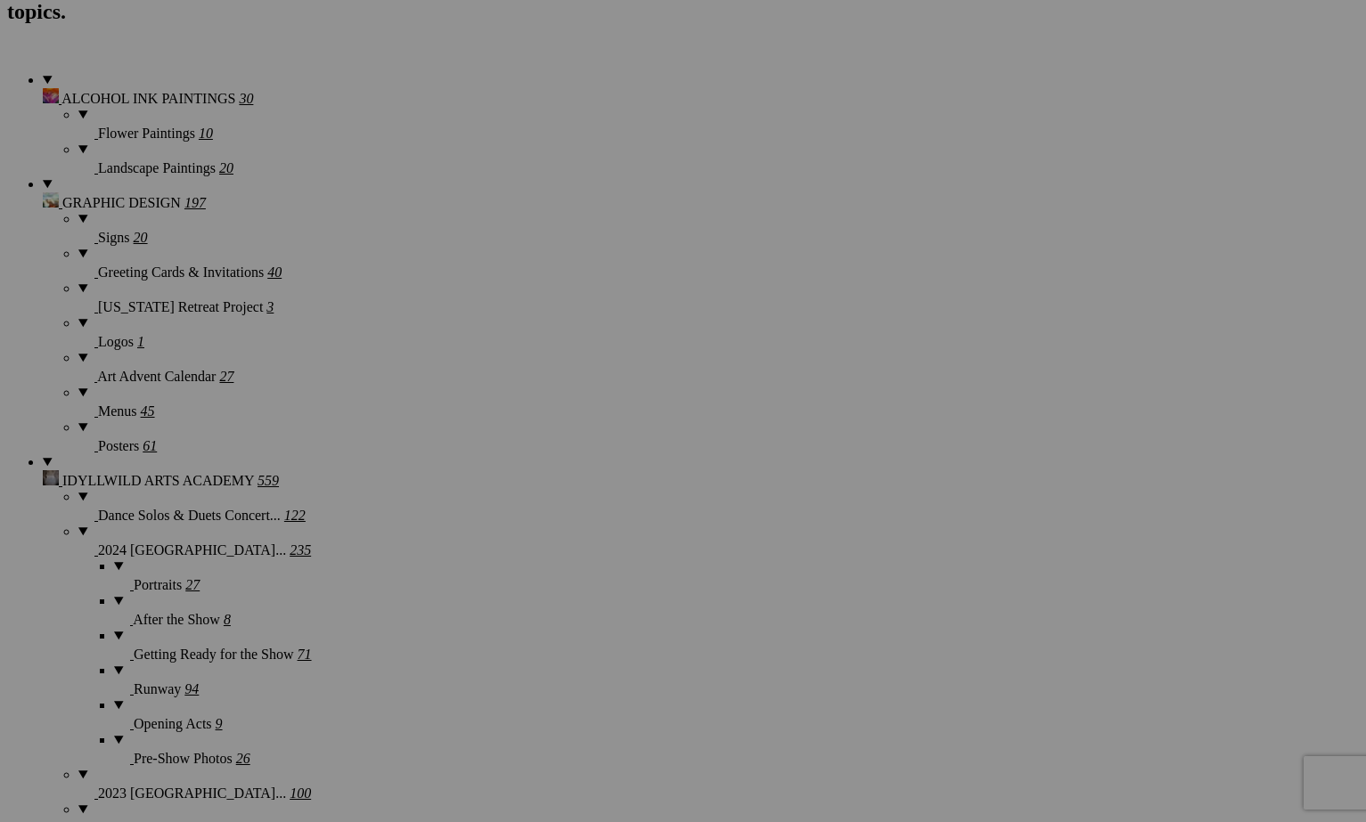
scroll to position [1375, 0]
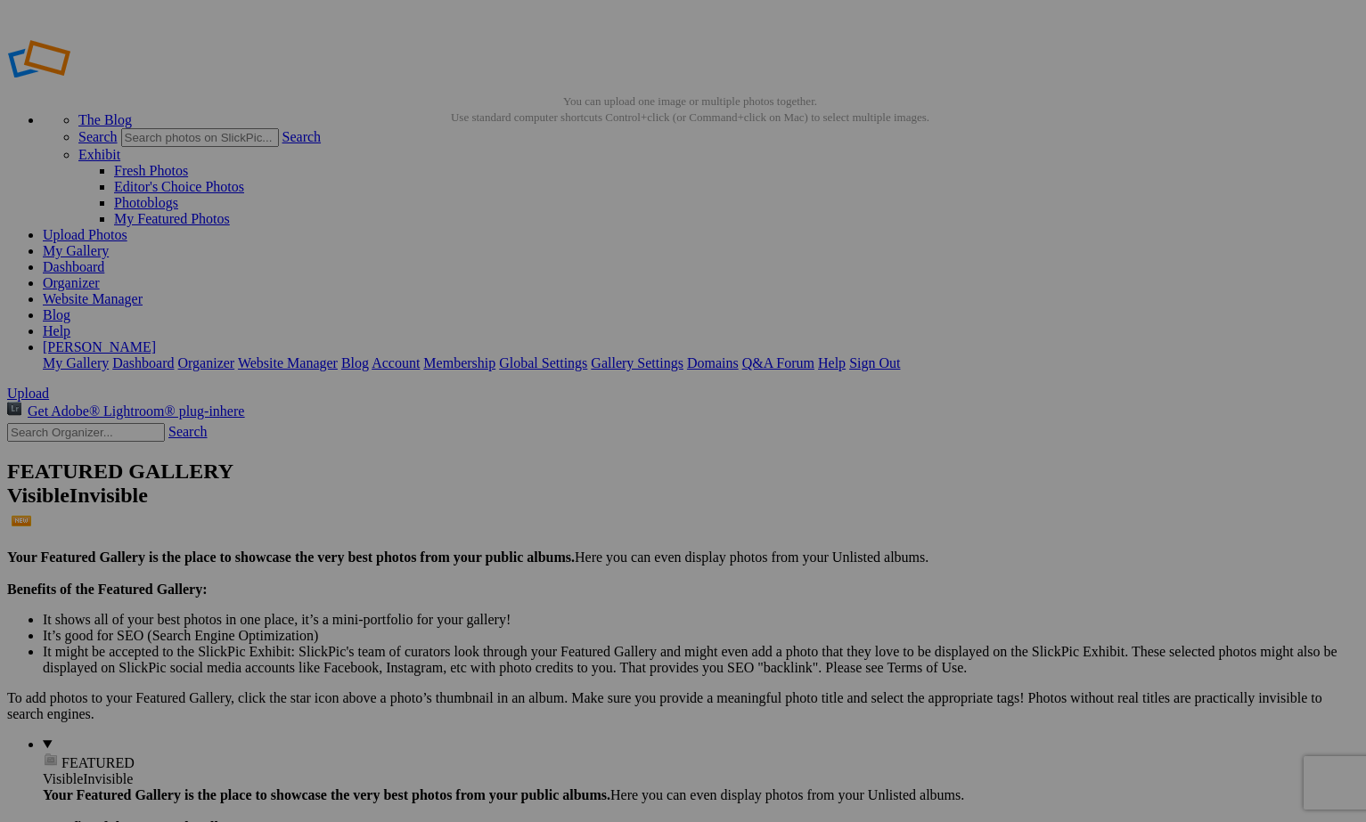
type input "P"
type input "[PERSON_NAME] at [GEOGRAPHIC_DATA], [GEOGRAPHIC_DATA][PERSON_NAME]"
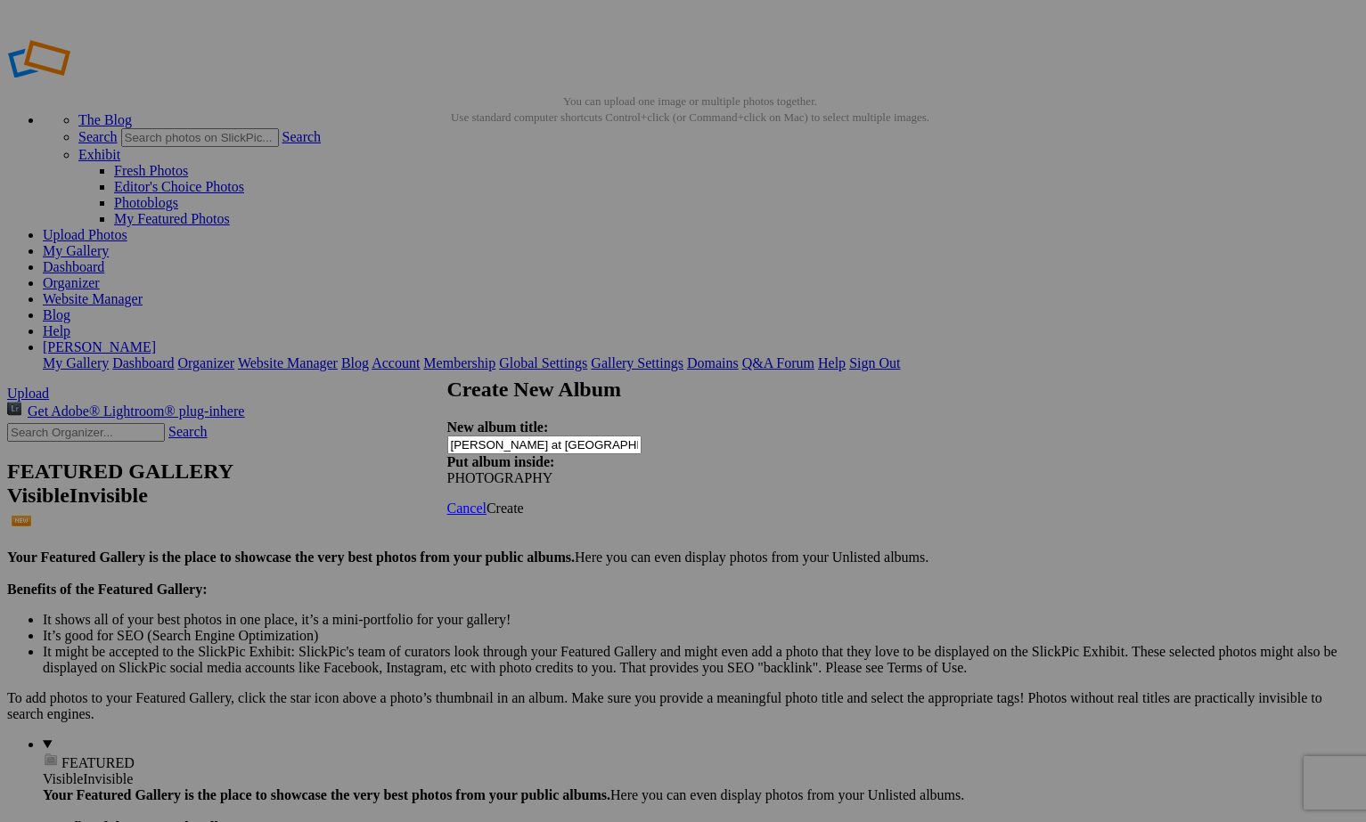
click at [447, 470] on span at bounding box center [447, 477] width 0 height 15
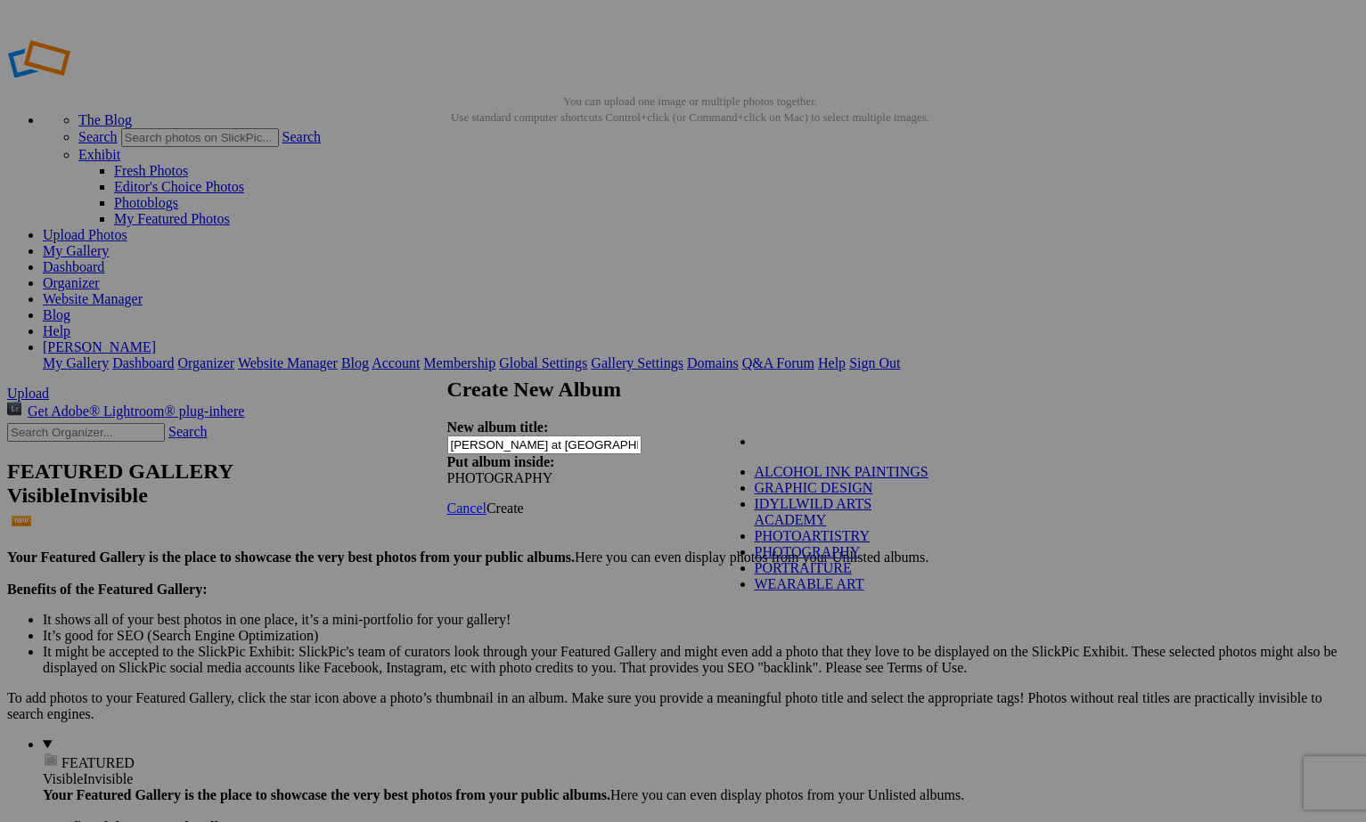
click at [842, 575] on link "PORTRAITURE" at bounding box center [803, 567] width 97 height 15
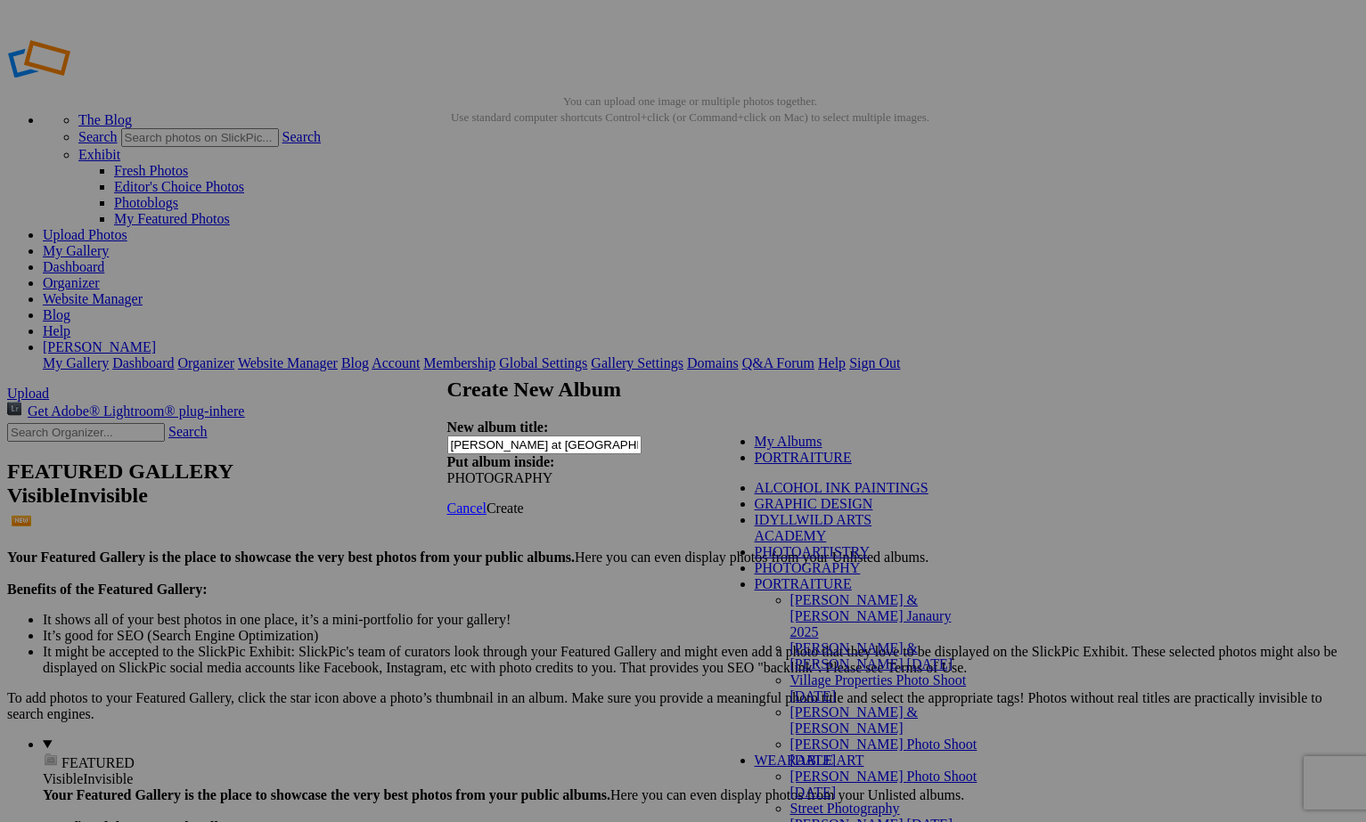
click at [788, 465] on link "PORTRAITURE" at bounding box center [803, 457] width 97 height 15
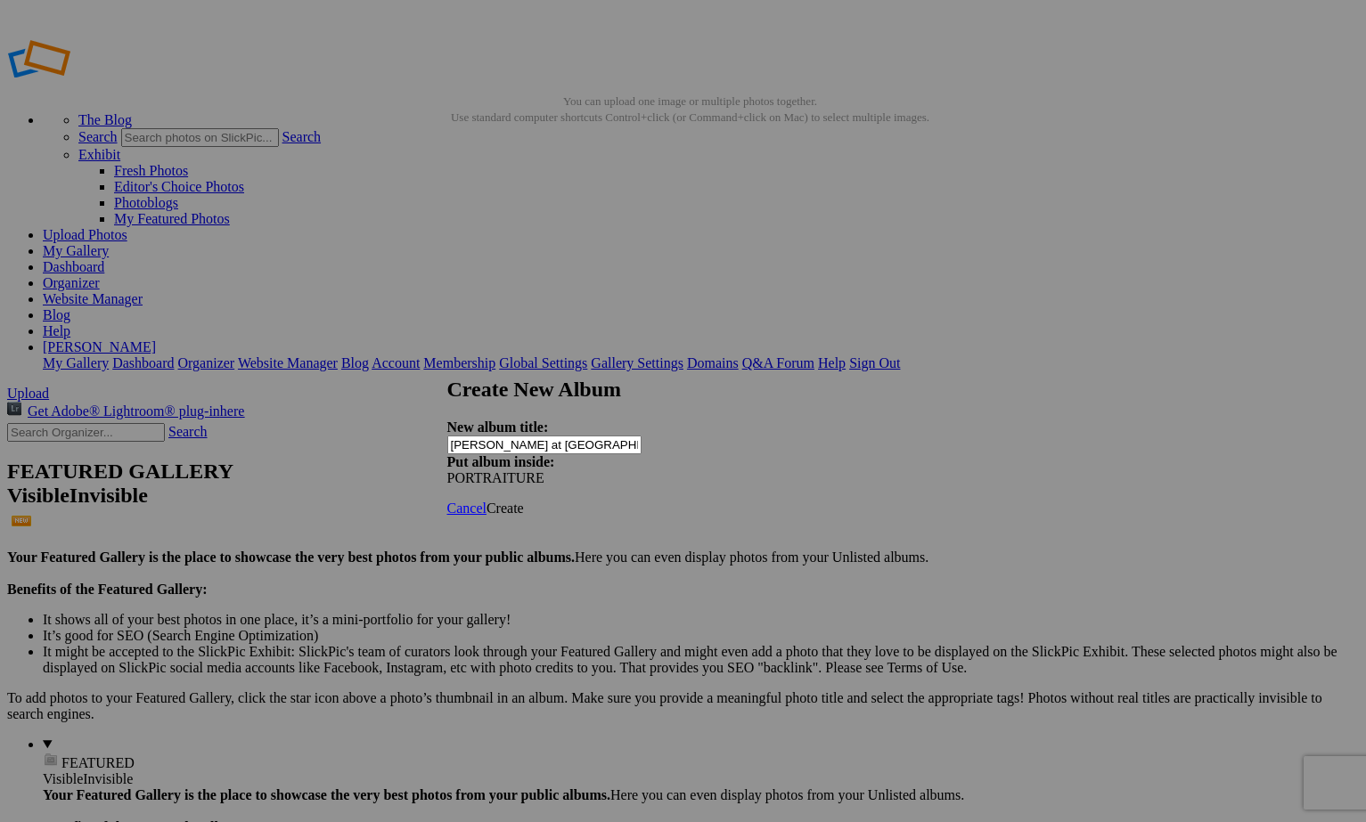
click at [524, 501] on span "Create" at bounding box center [504, 508] width 37 height 15
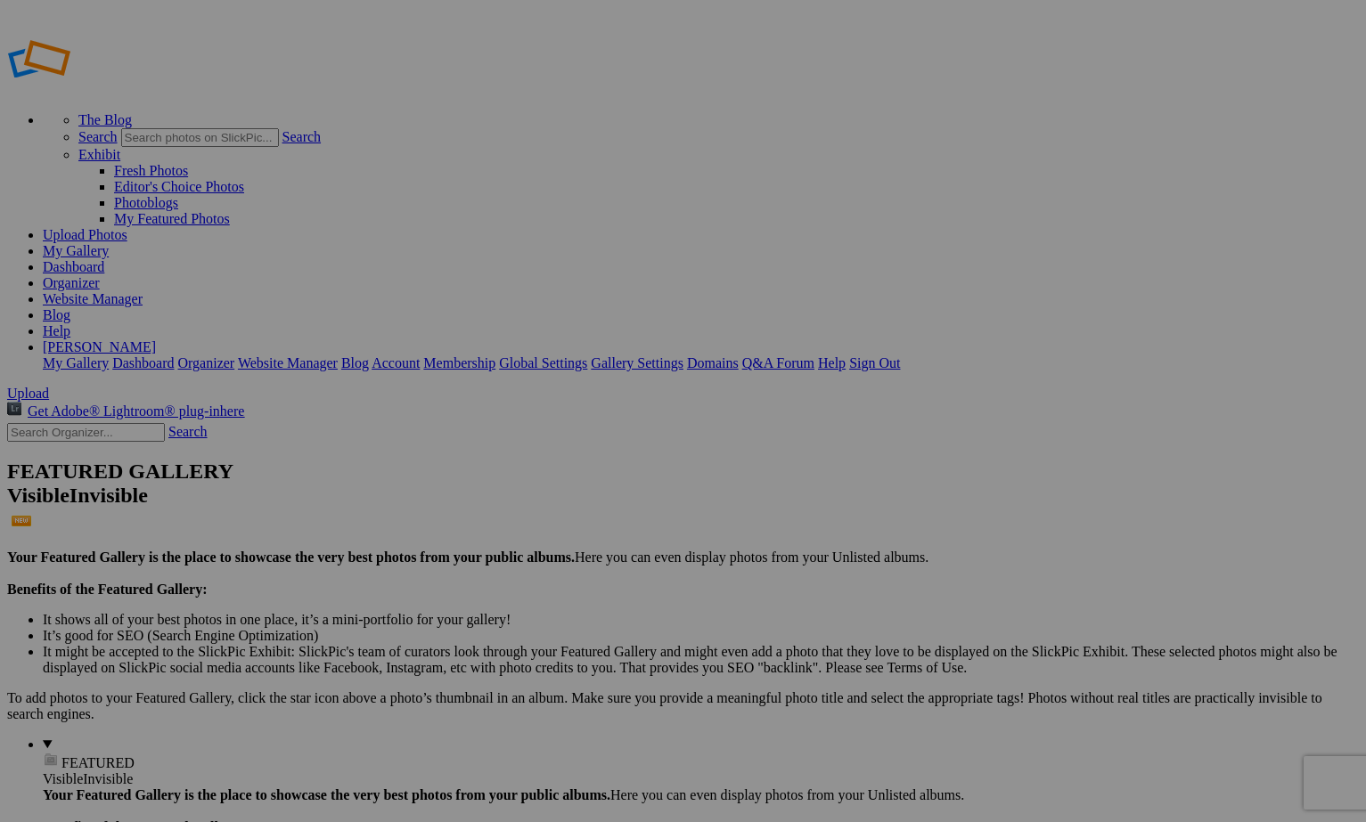
type input "PORTRAITURE"
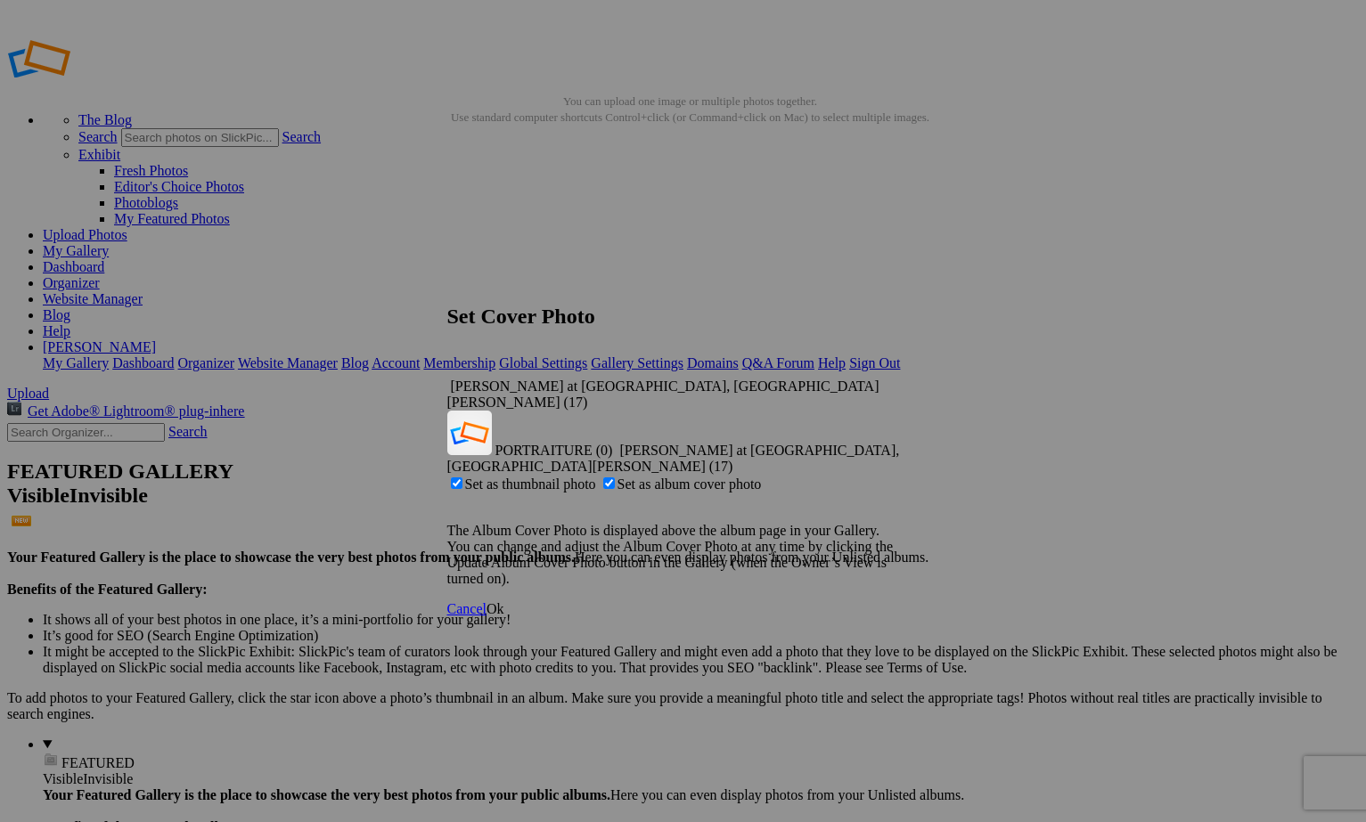
click at [666, 477] on span "Set as album cover photo" at bounding box center [689, 484] width 144 height 15
click at [615, 478] on input "Set as album cover photo" at bounding box center [609, 484] width 12 height 12
checkbox input "false"
click at [504, 601] on span "Ok" at bounding box center [495, 608] width 18 height 15
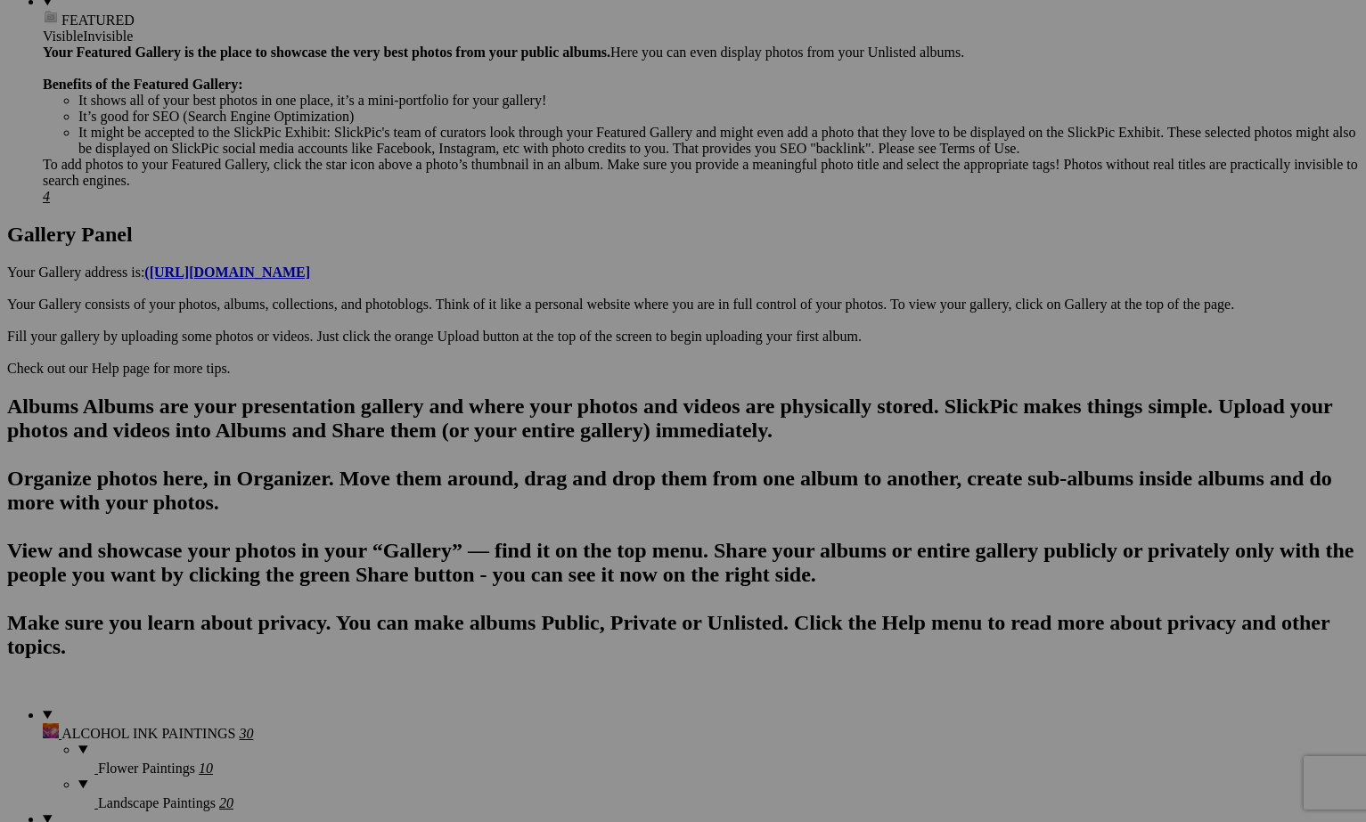
scroll to position [746, 0]
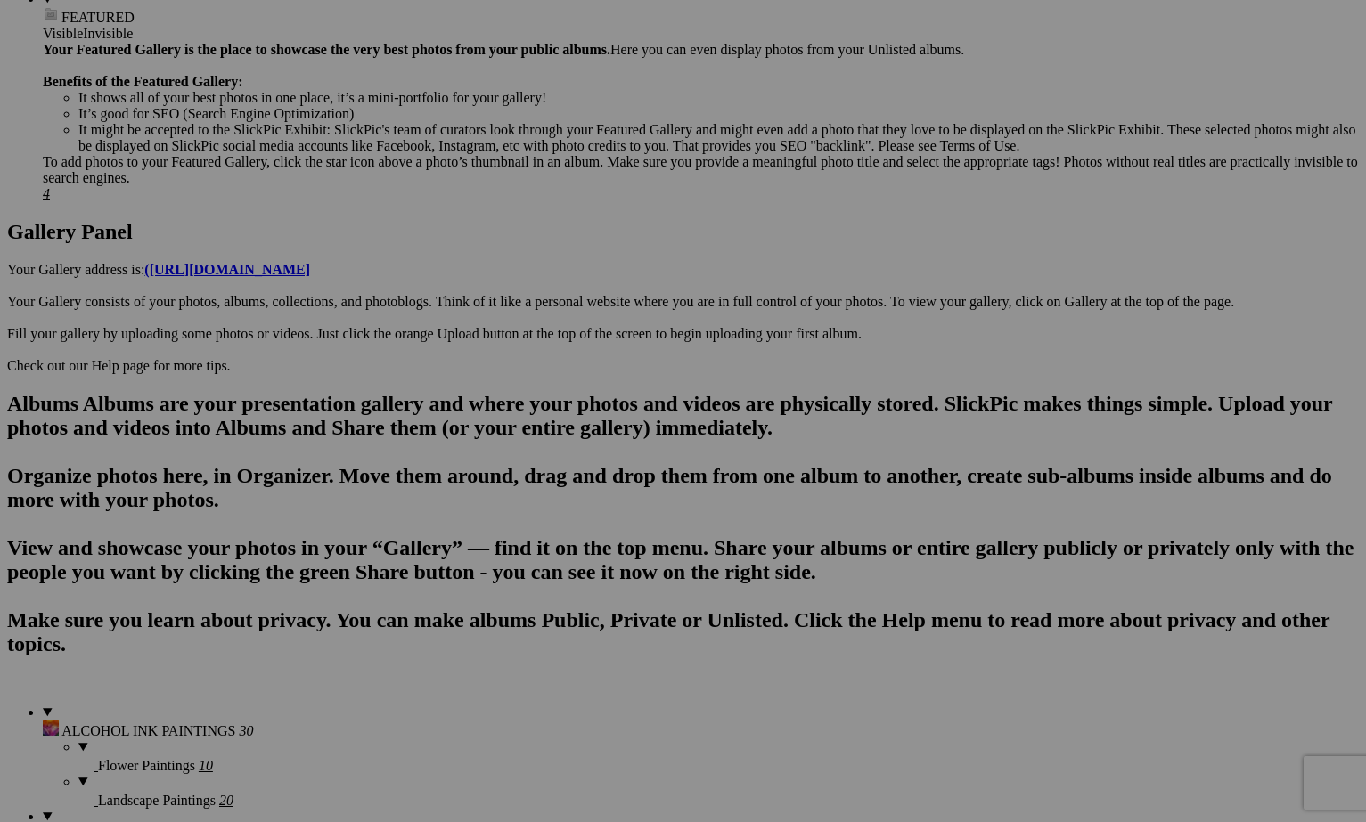
type input "[PERSON_NAME] and [PERSON_NAME]"
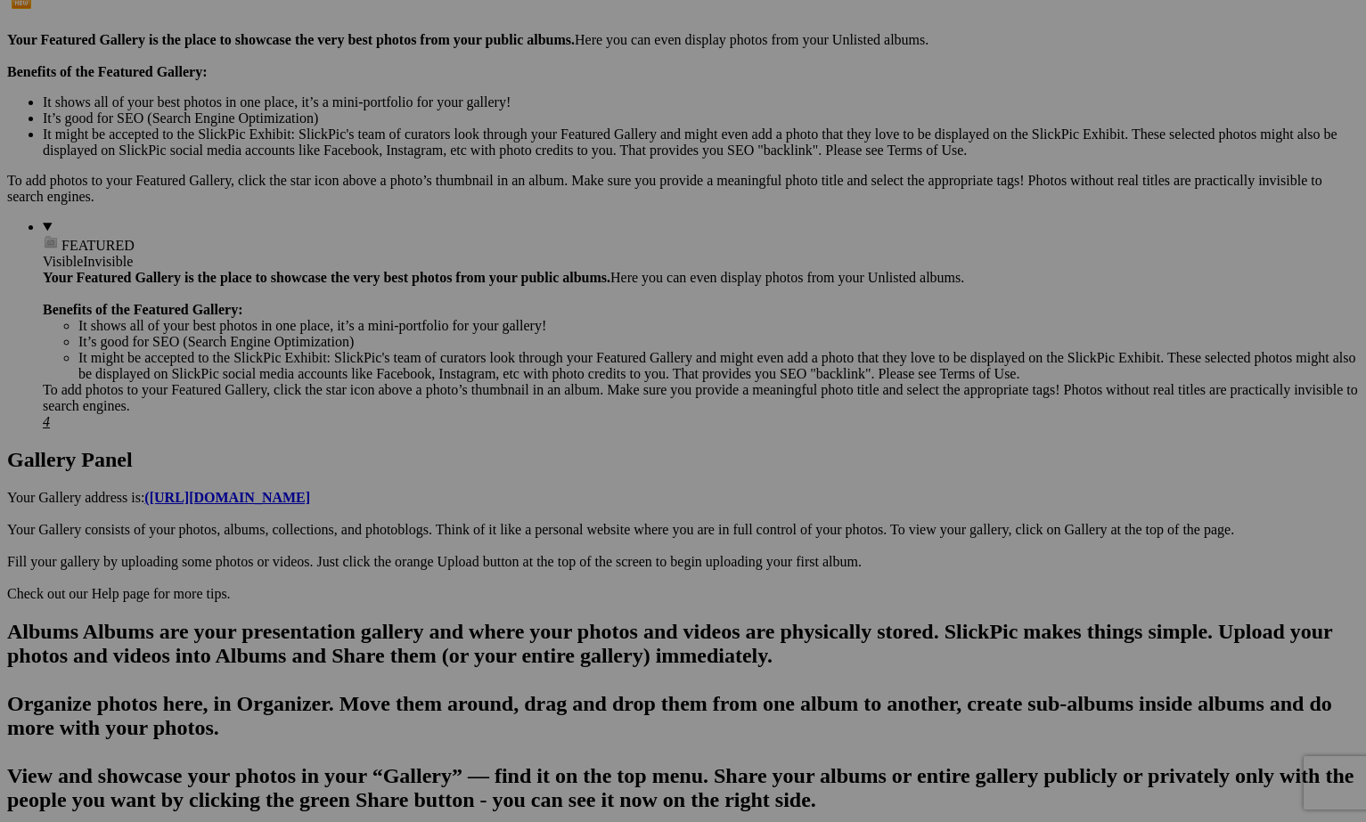
scroll to position [505, 0]
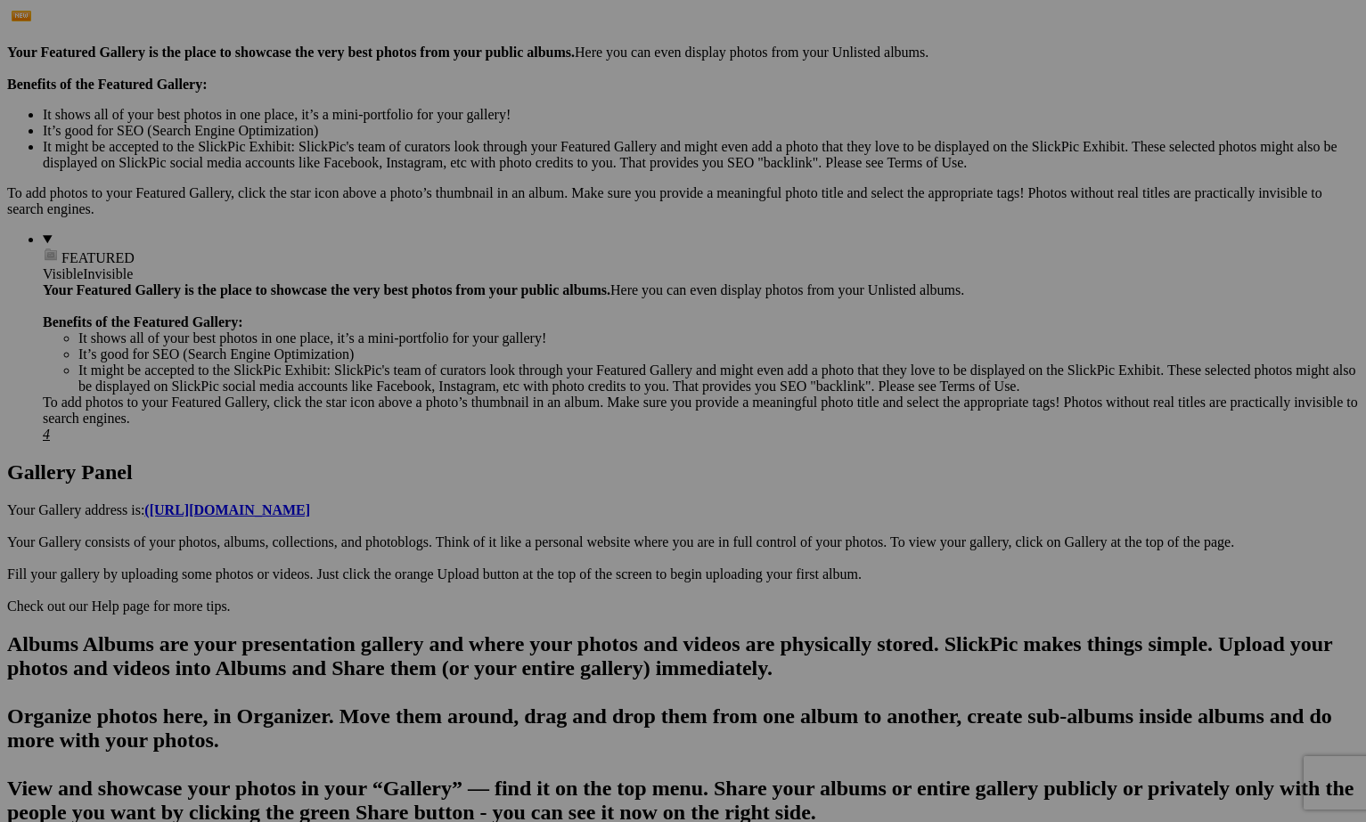
type input "[PERSON_NAME] and [PERSON_NAME] 2025"
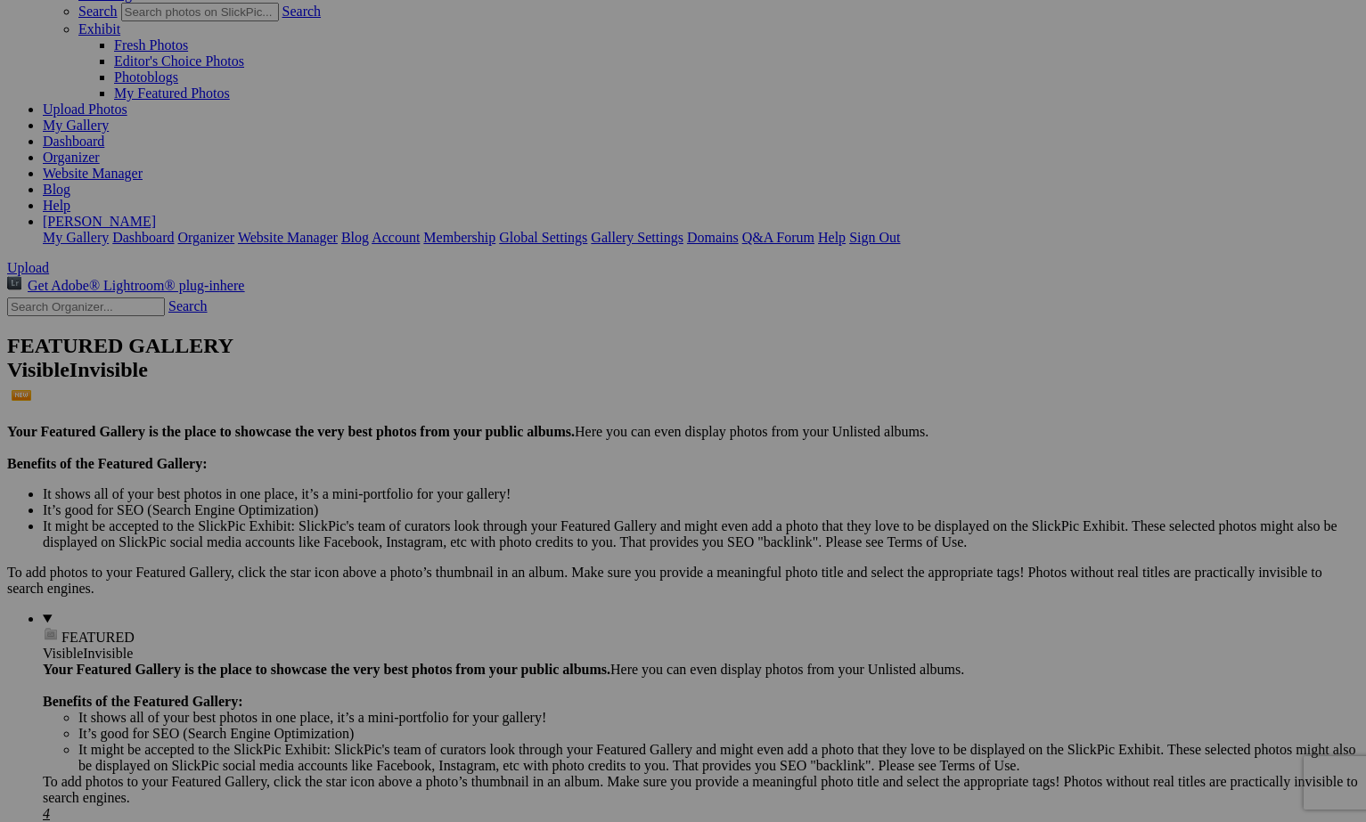
scroll to position [223, 0]
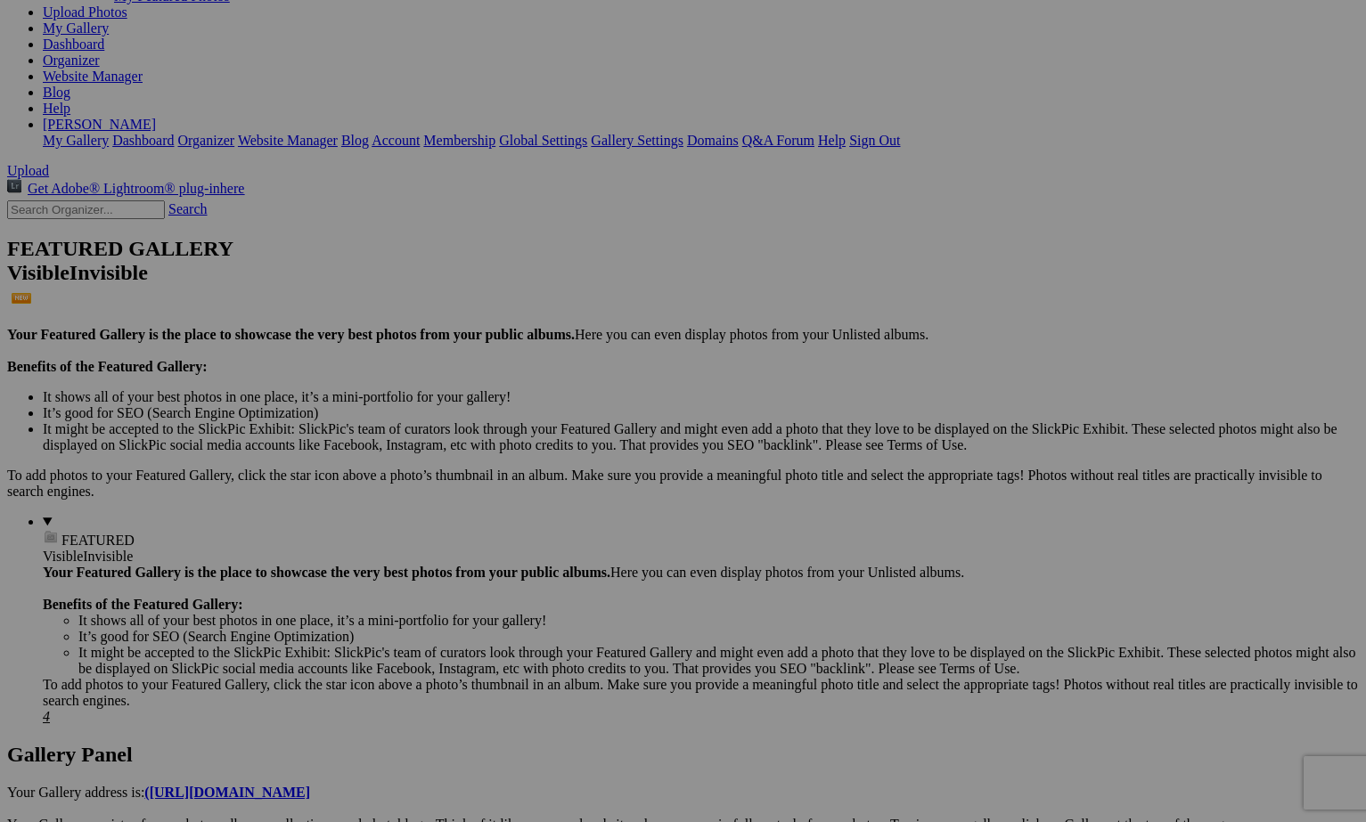
type input "Donna and Neil Photoshoot January 11, 2025"
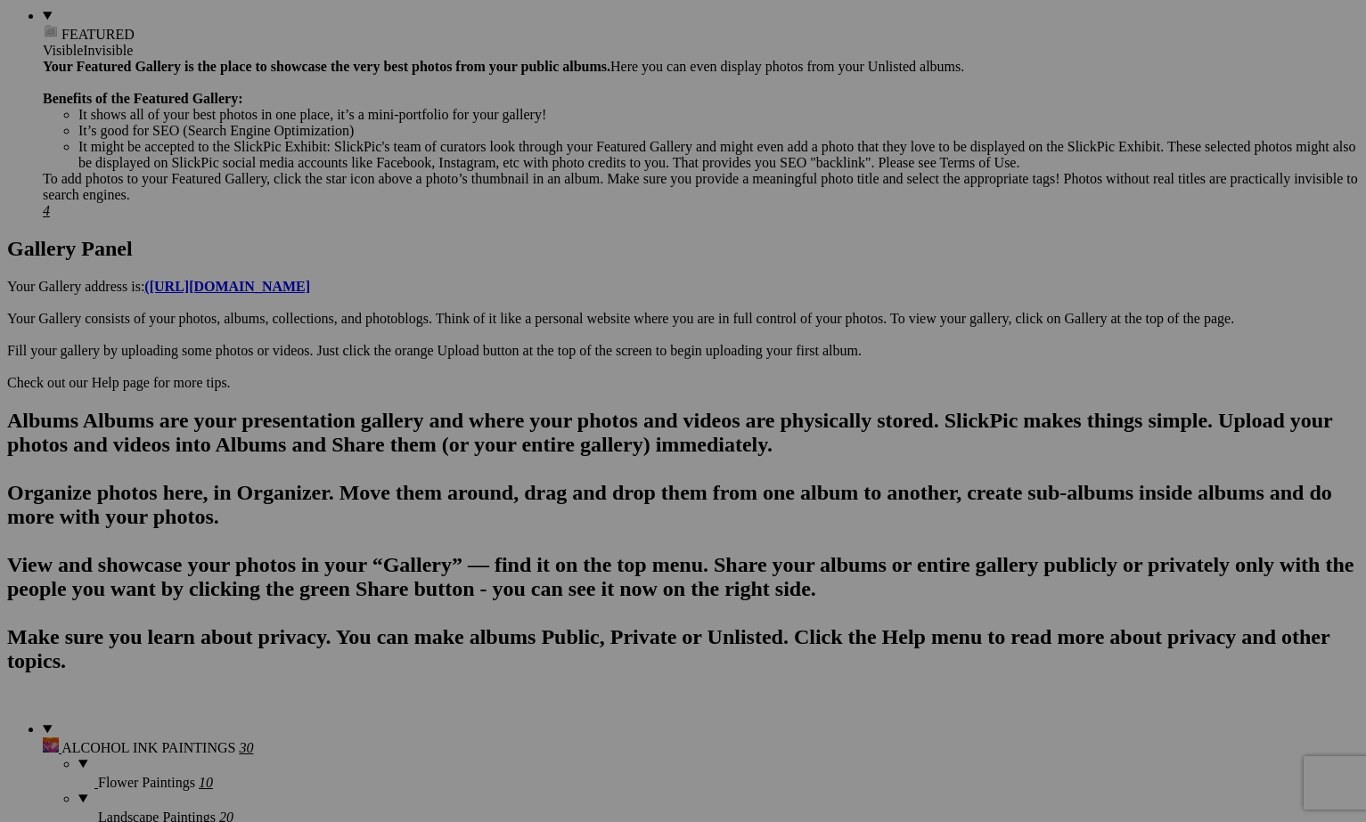
scroll to position [745, 0]
